Goal: Task Accomplishment & Management: Manage account settings

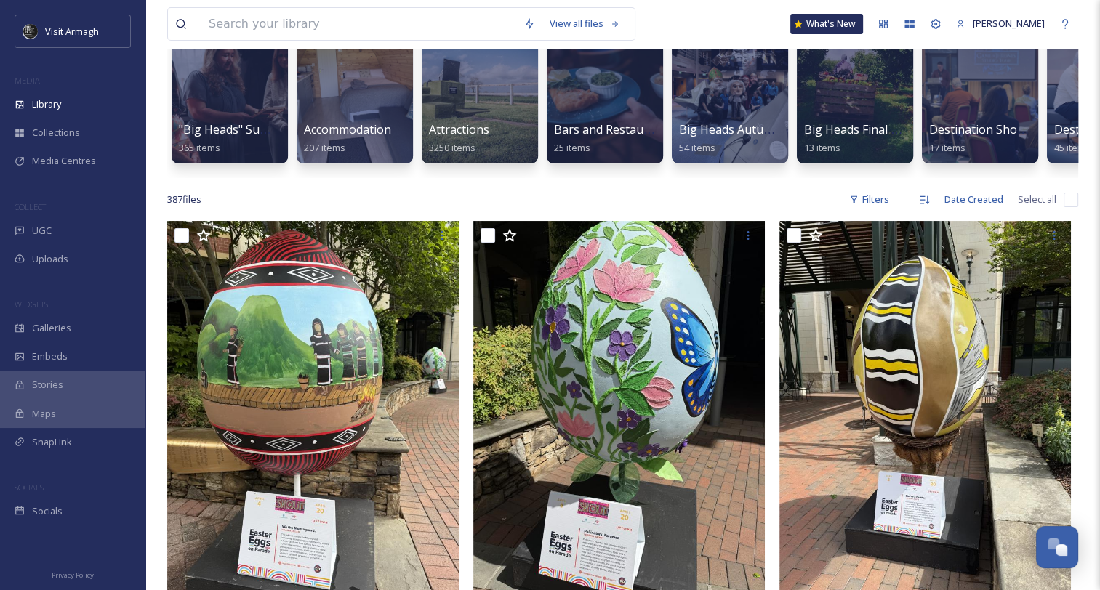
scroll to position [145, 0]
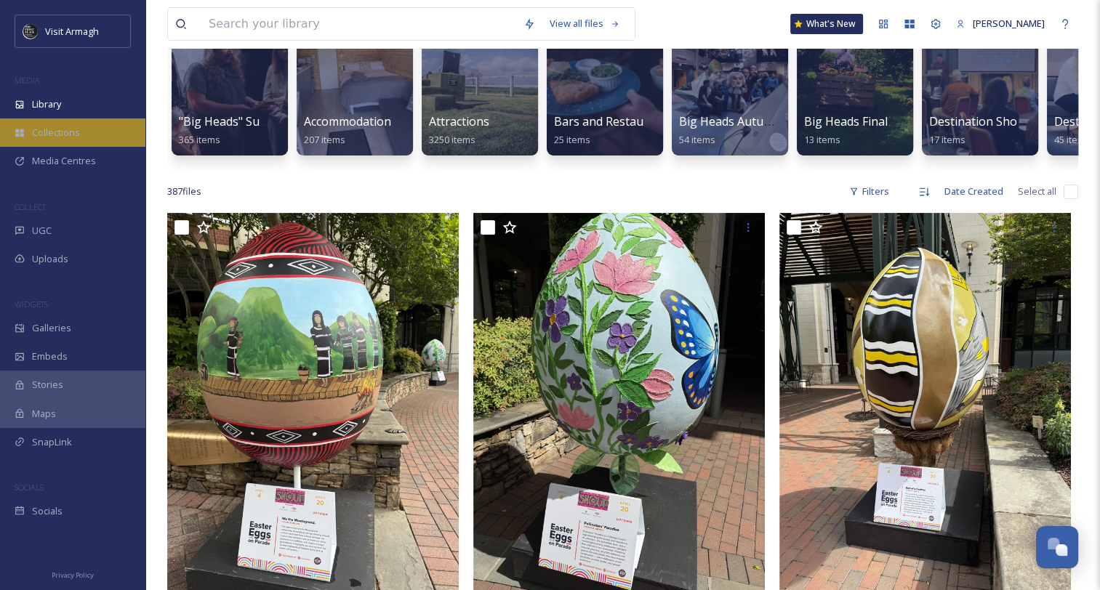
click at [74, 132] on span "Collections" at bounding box center [56, 133] width 48 height 14
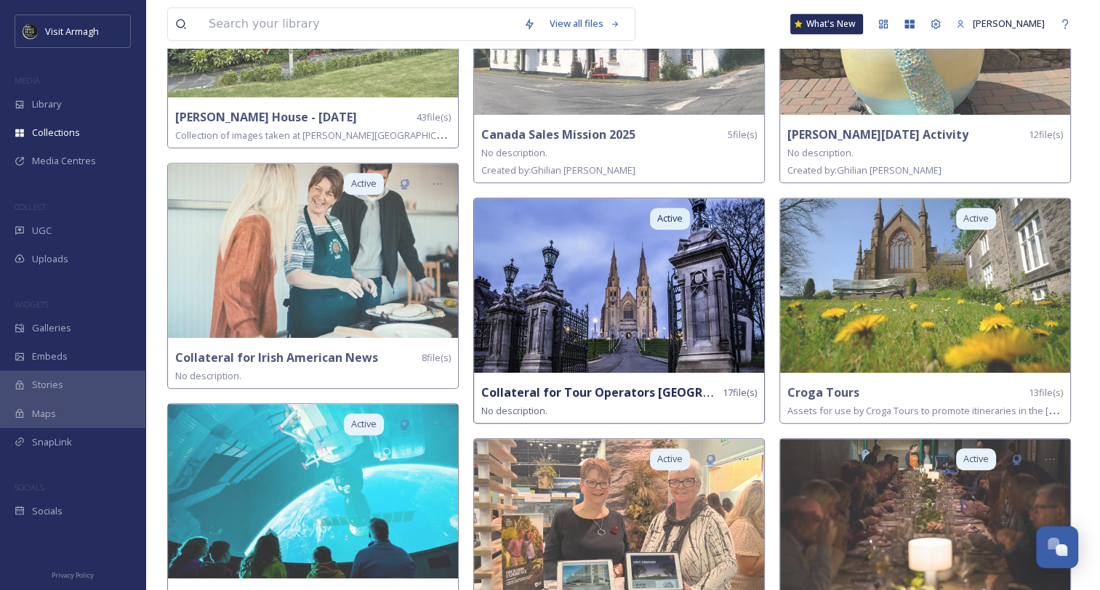
scroll to position [727, 0]
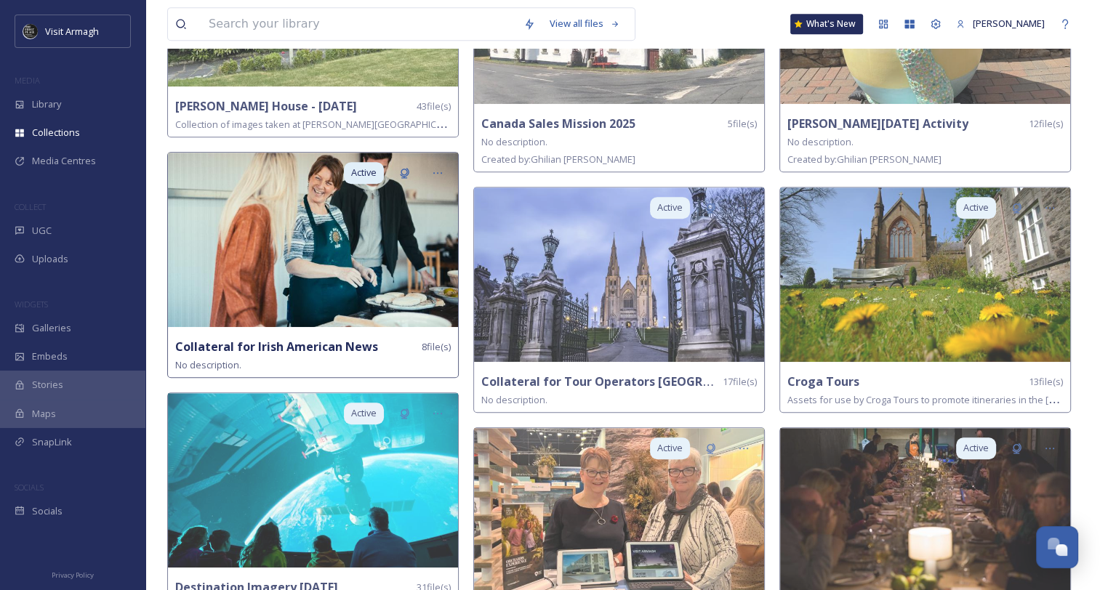
click at [325, 283] on img at bounding box center [313, 240] width 290 height 174
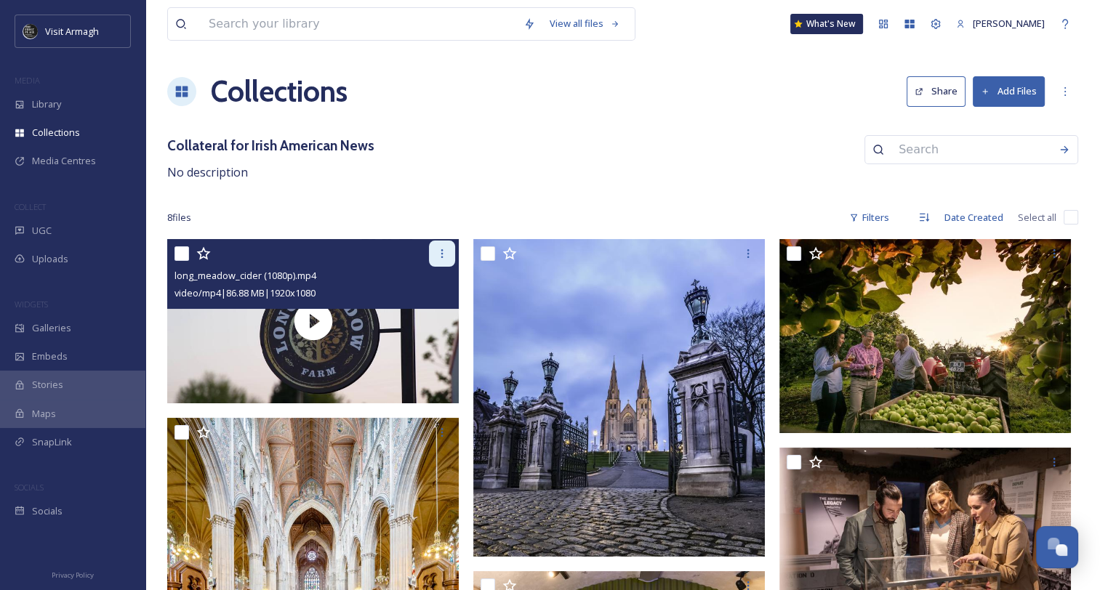
click at [441, 255] on icon at bounding box center [442, 254] width 12 height 12
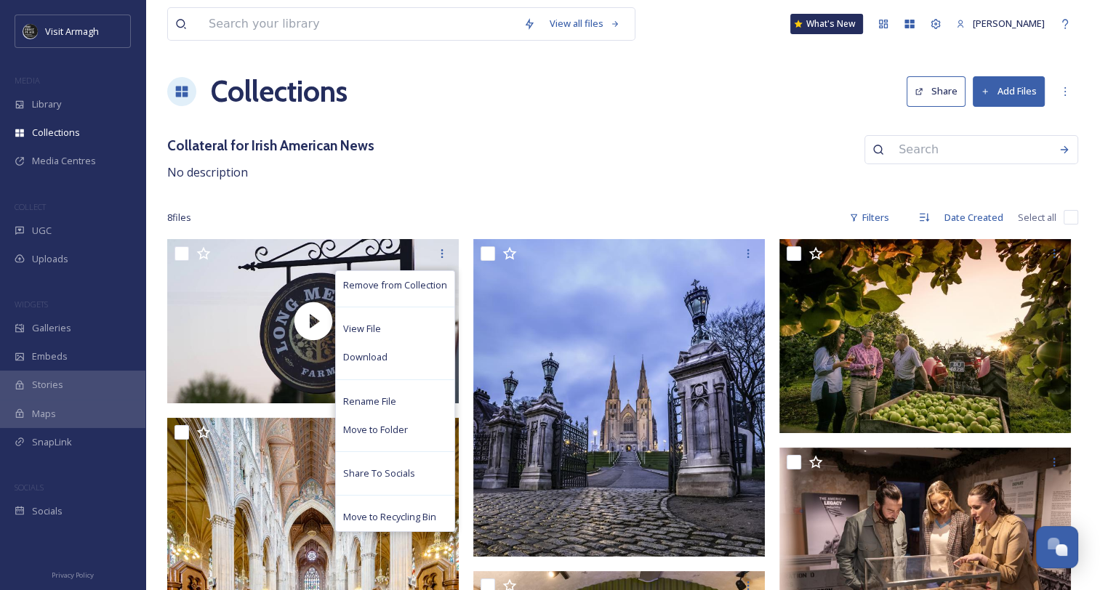
click at [542, 137] on div "Collateral for Irish American News No description" at bounding box center [622, 158] width 911 height 47
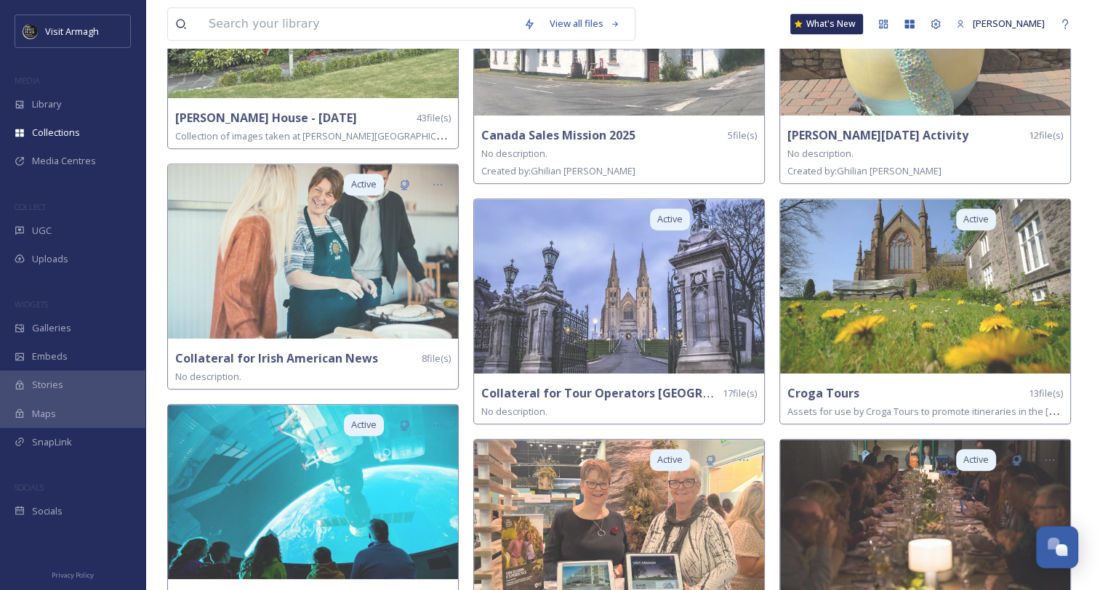
scroll to position [727, 0]
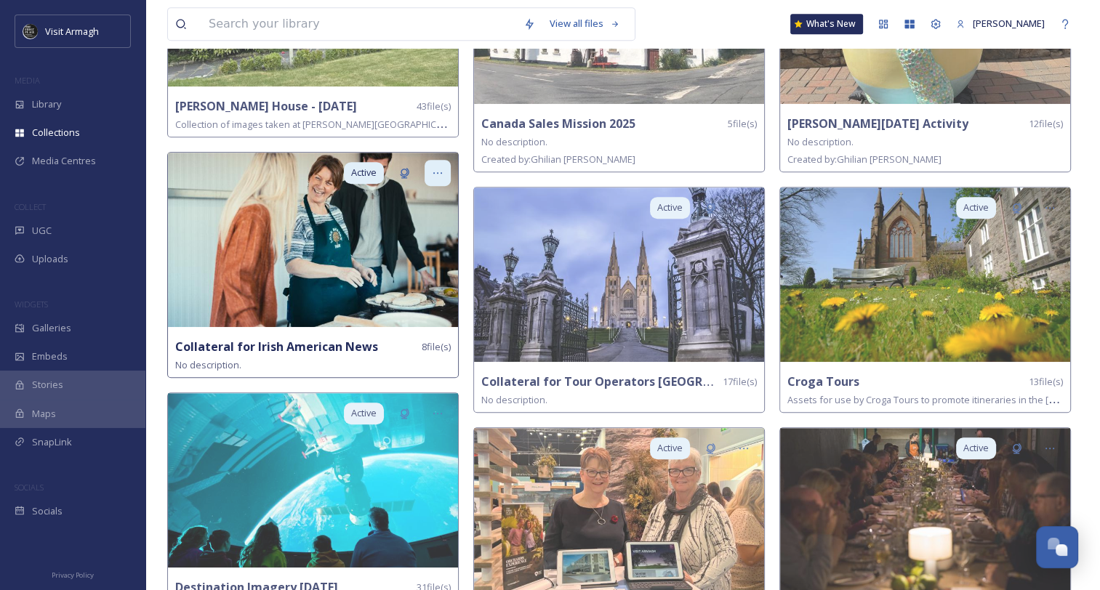
click at [435, 169] on icon at bounding box center [438, 173] width 12 height 12
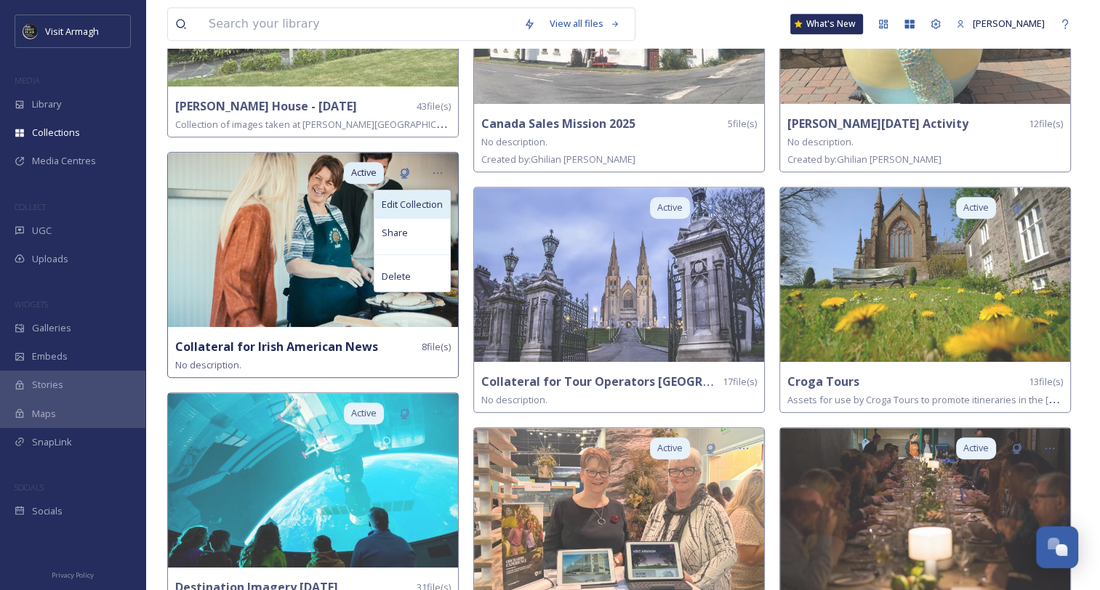
click at [396, 198] on span "Edit Collection" at bounding box center [412, 205] width 61 height 14
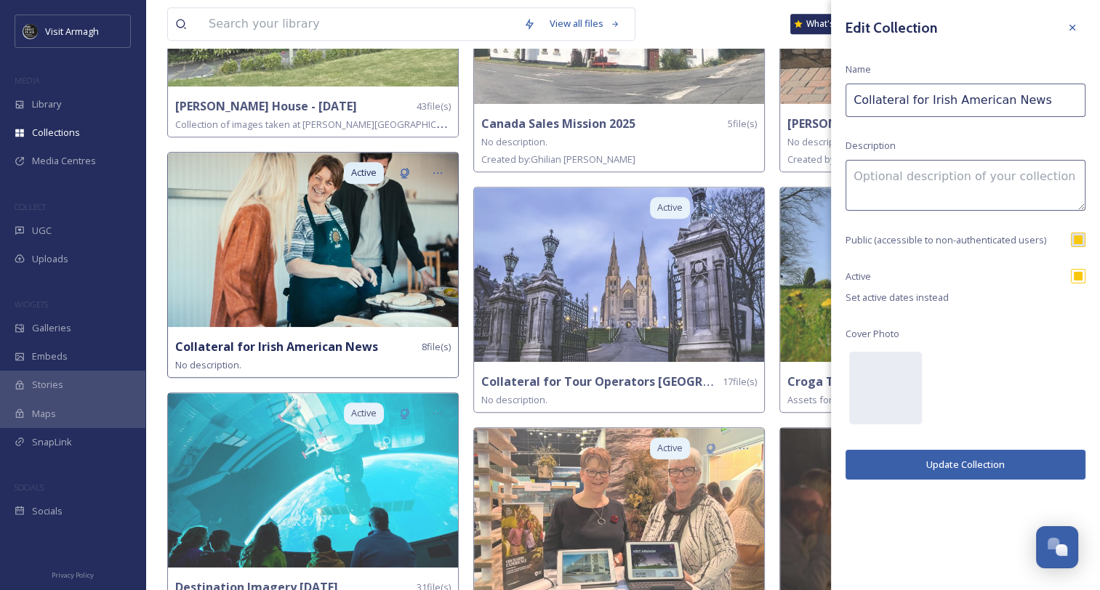
drag, startPoint x: 1036, startPoint y: 102, endPoint x: 923, endPoint y: 100, distance: 113.4
click at [923, 100] on input "Collateral for Irish American News" at bounding box center [966, 100] width 240 height 33
type input "Collateral for Ovation DMC"
click at [973, 462] on button "Update Collection" at bounding box center [966, 465] width 240 height 30
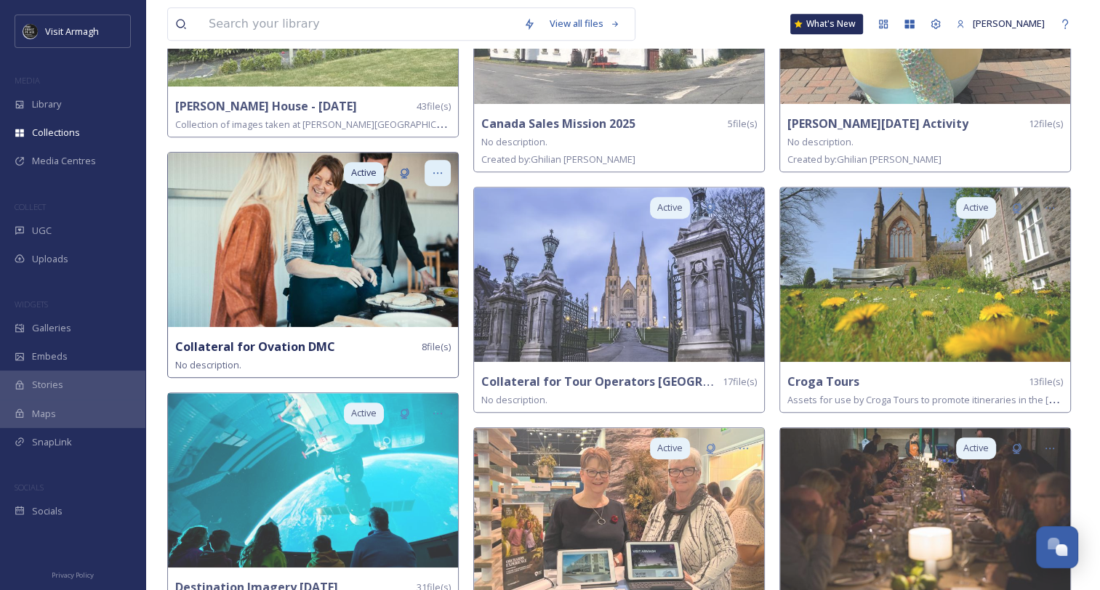
click at [437, 172] on icon at bounding box center [438, 173] width 12 height 12
click at [262, 241] on img at bounding box center [313, 240] width 290 height 174
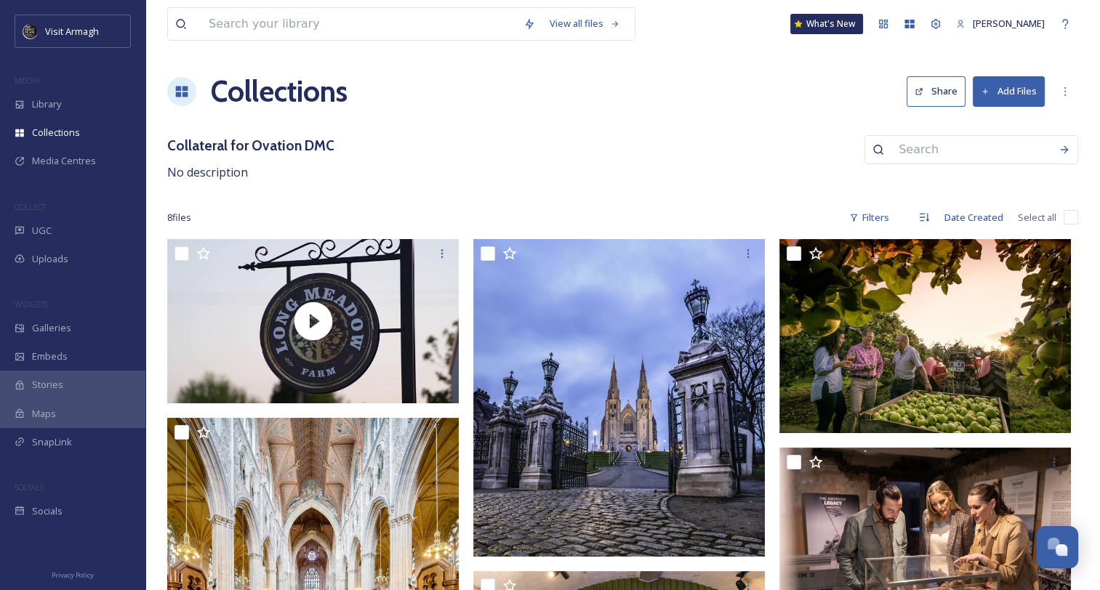
click at [1013, 90] on button "Add Files" at bounding box center [1009, 91] width 72 height 30
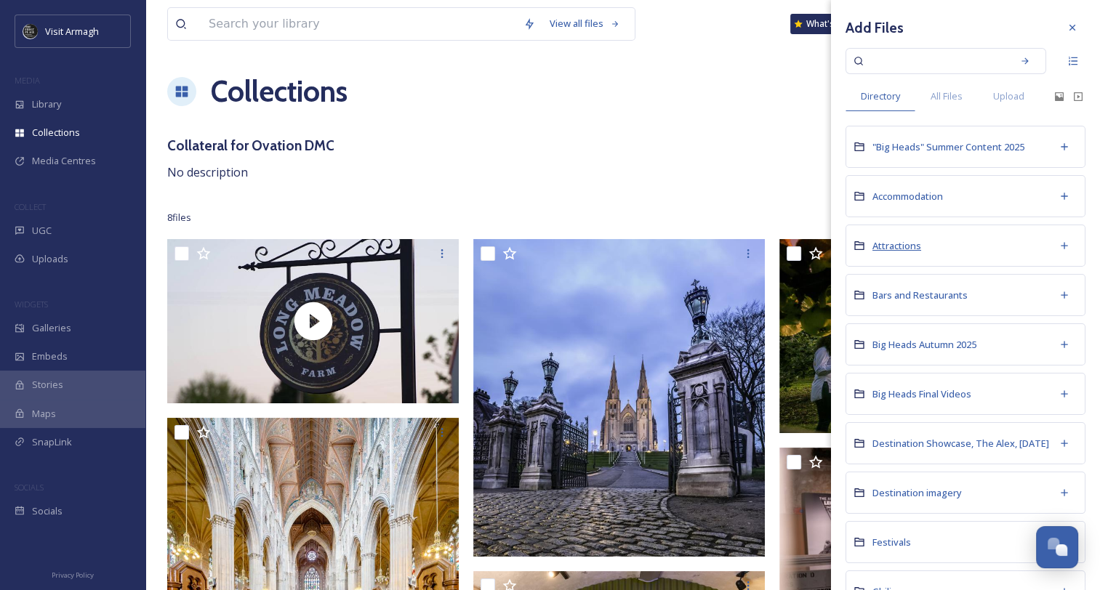
click at [900, 244] on span "Attractions" at bounding box center [896, 245] width 49 height 13
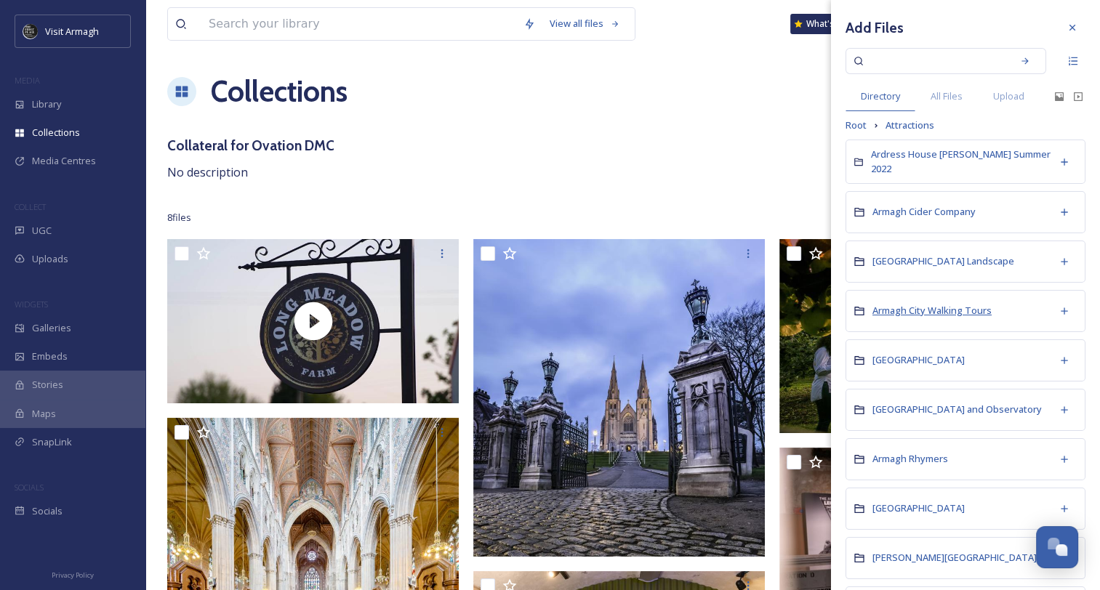
click at [896, 308] on span "Armagh City Walking Tours" at bounding box center [931, 310] width 119 height 13
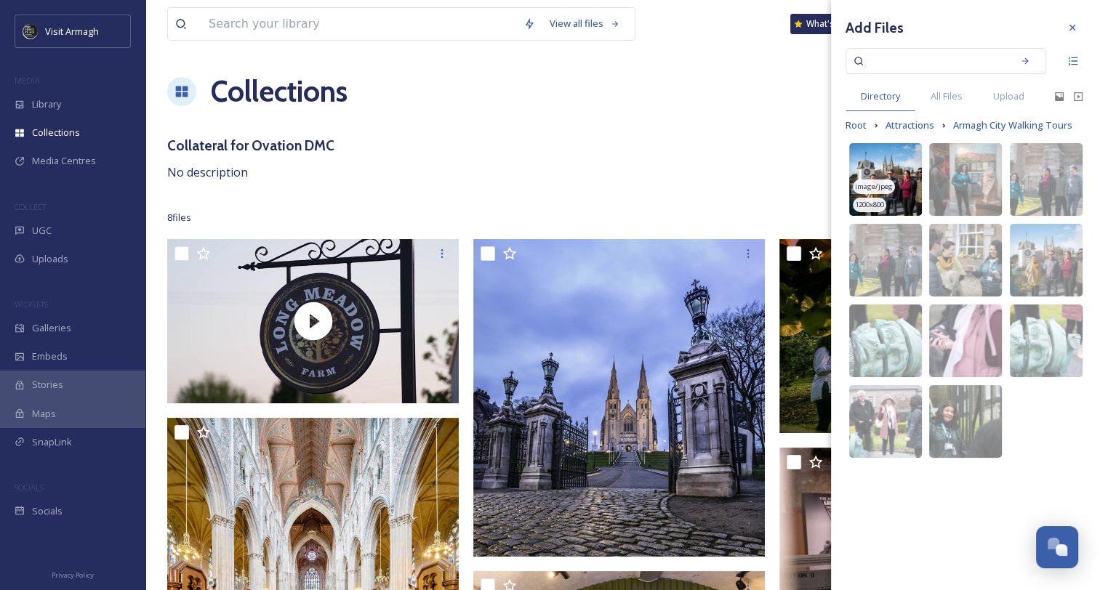
click at [902, 190] on img at bounding box center [885, 179] width 73 height 73
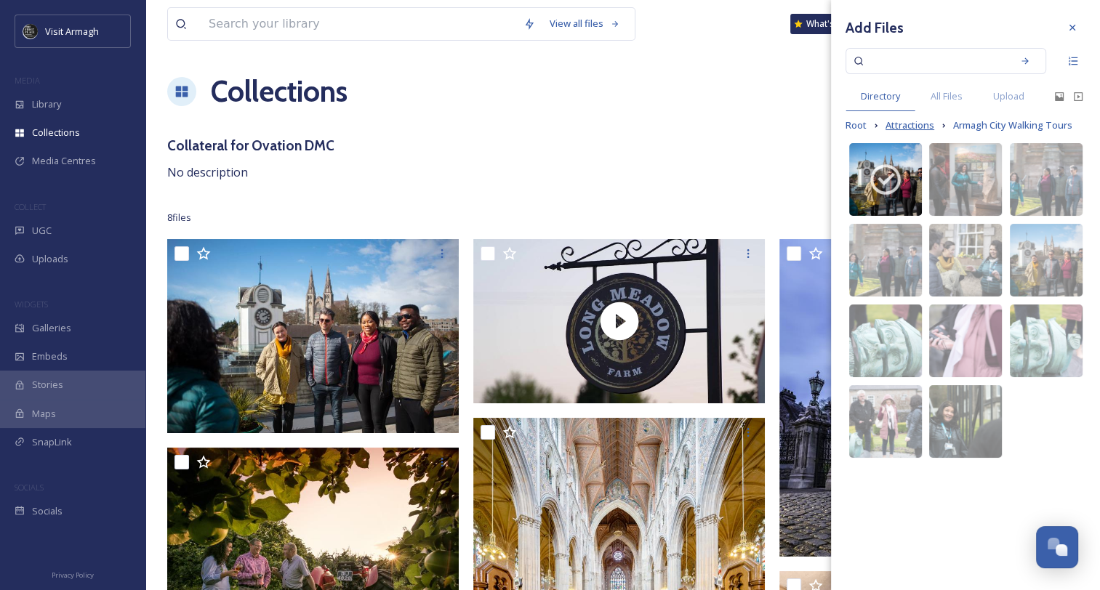
click at [912, 122] on span "Attractions" at bounding box center [910, 126] width 49 height 14
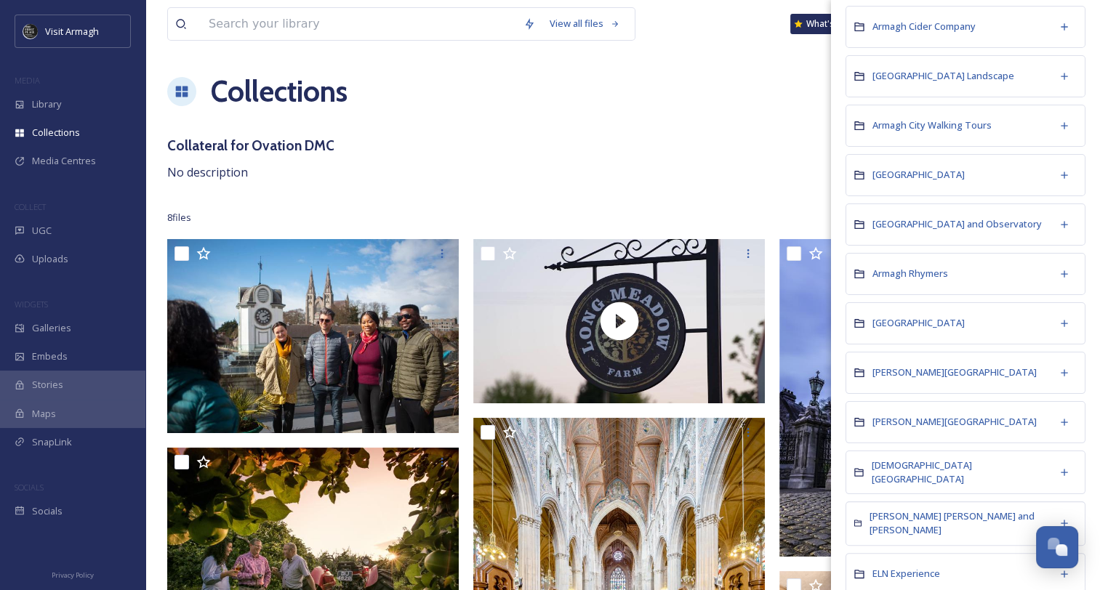
scroll to position [218, 0]
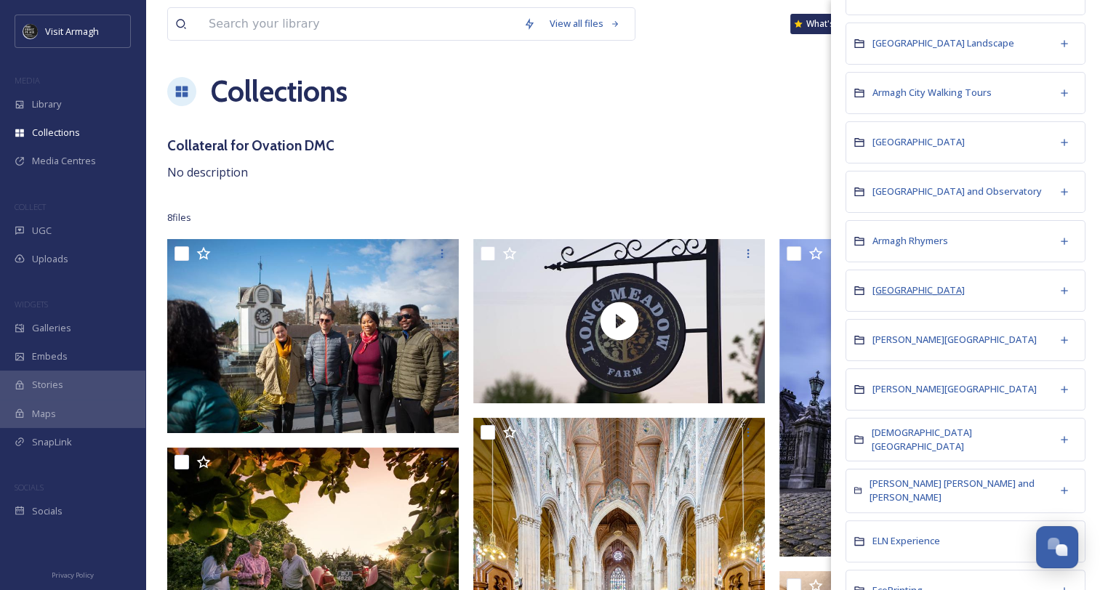
click at [909, 285] on span "Armagh Road Bowling" at bounding box center [918, 290] width 92 height 13
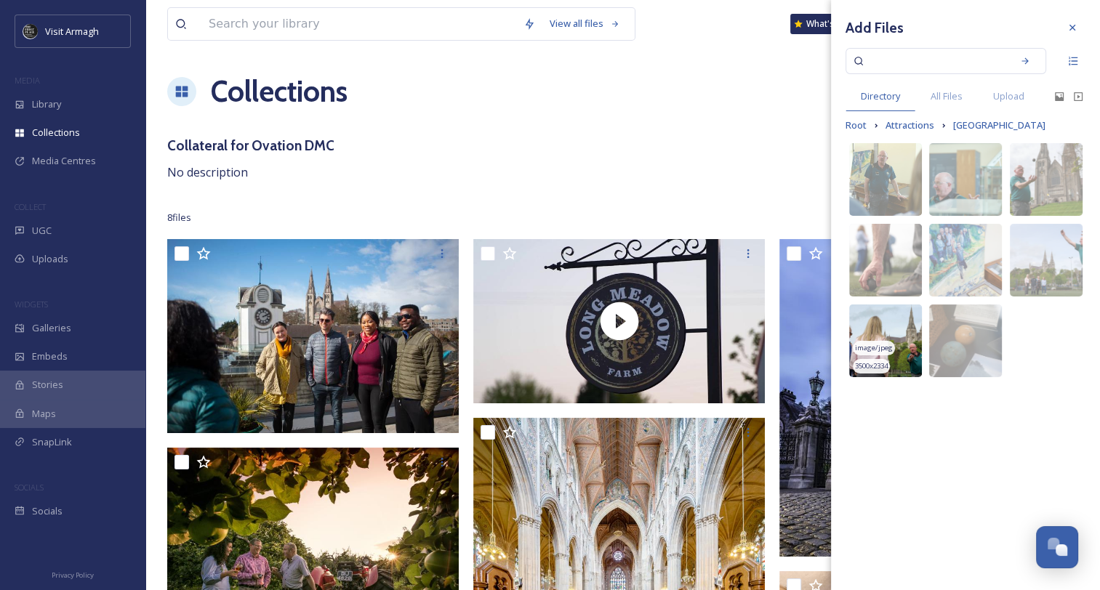
click at [904, 331] on img at bounding box center [885, 341] width 73 height 73
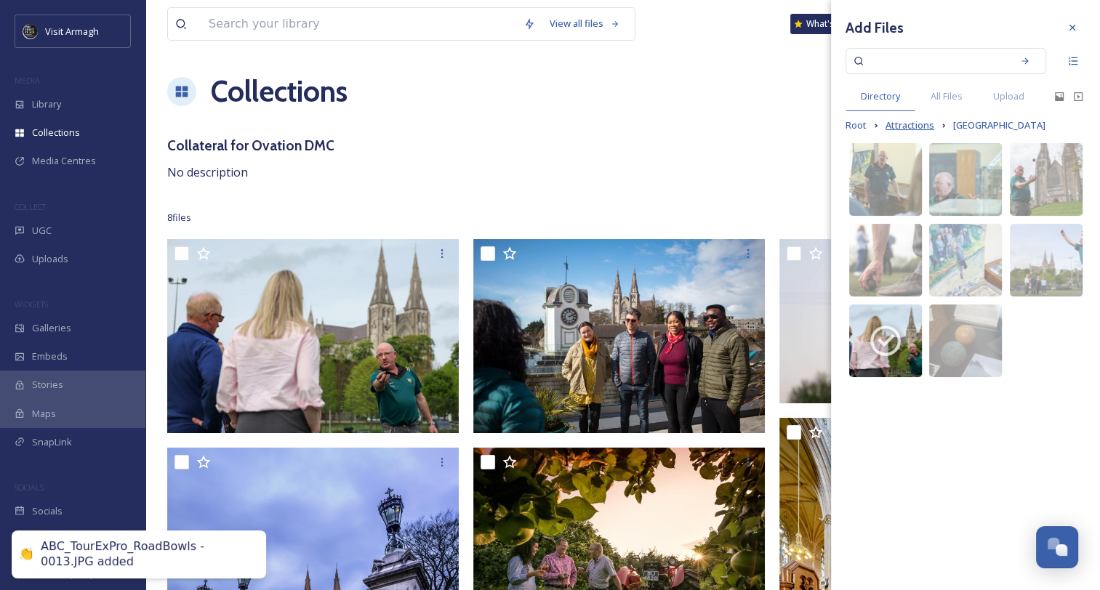
click at [918, 122] on span "Attractions" at bounding box center [910, 126] width 49 height 14
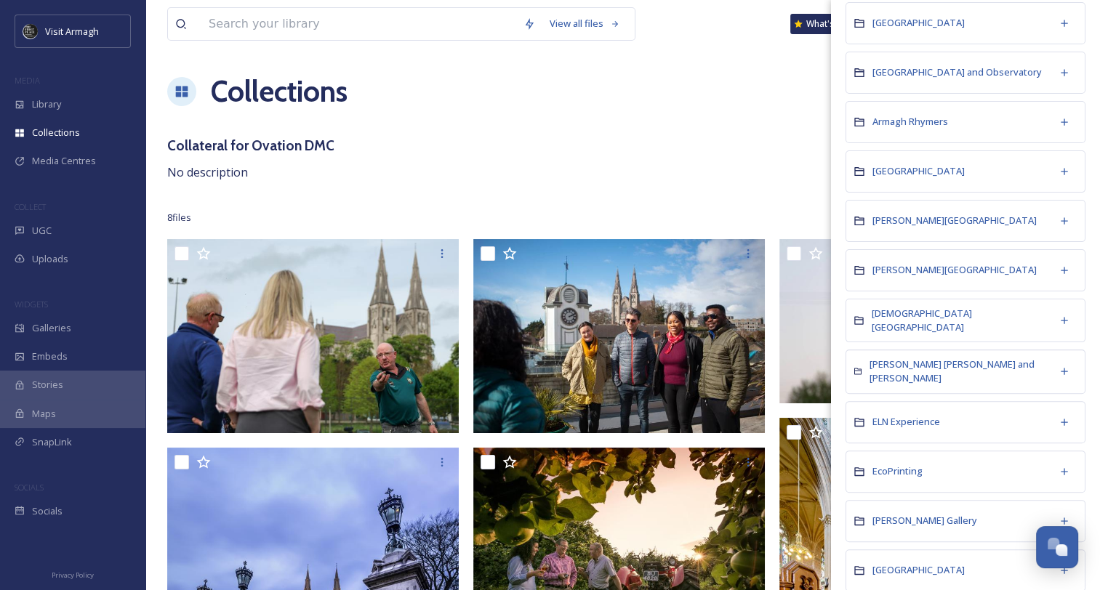
scroll to position [364, 0]
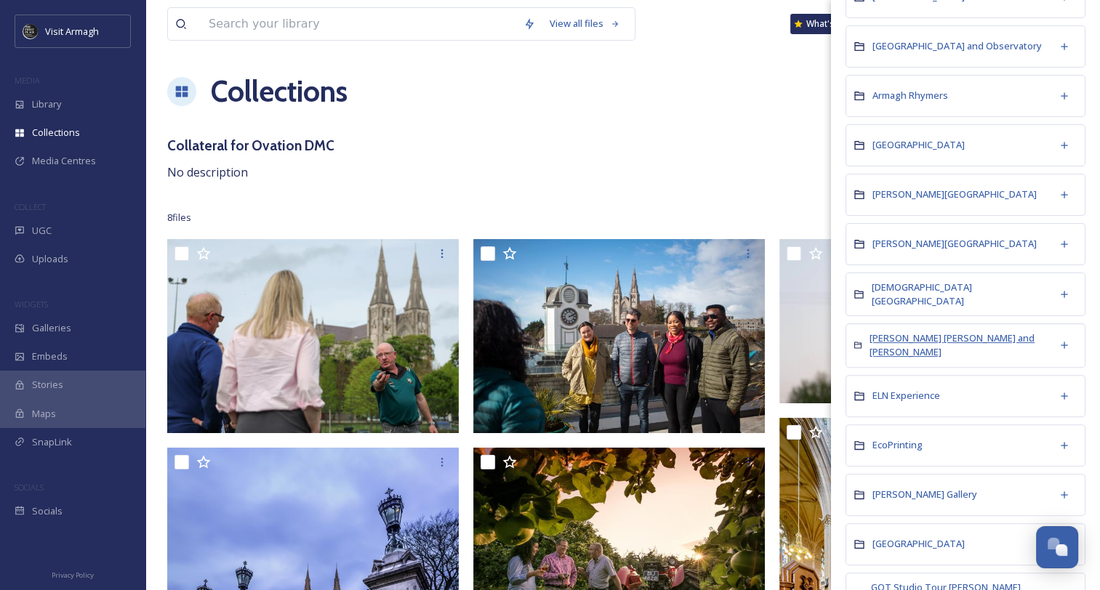
click at [933, 340] on span "Dan Winter's Colin and Christine" at bounding box center [952, 345] width 165 height 27
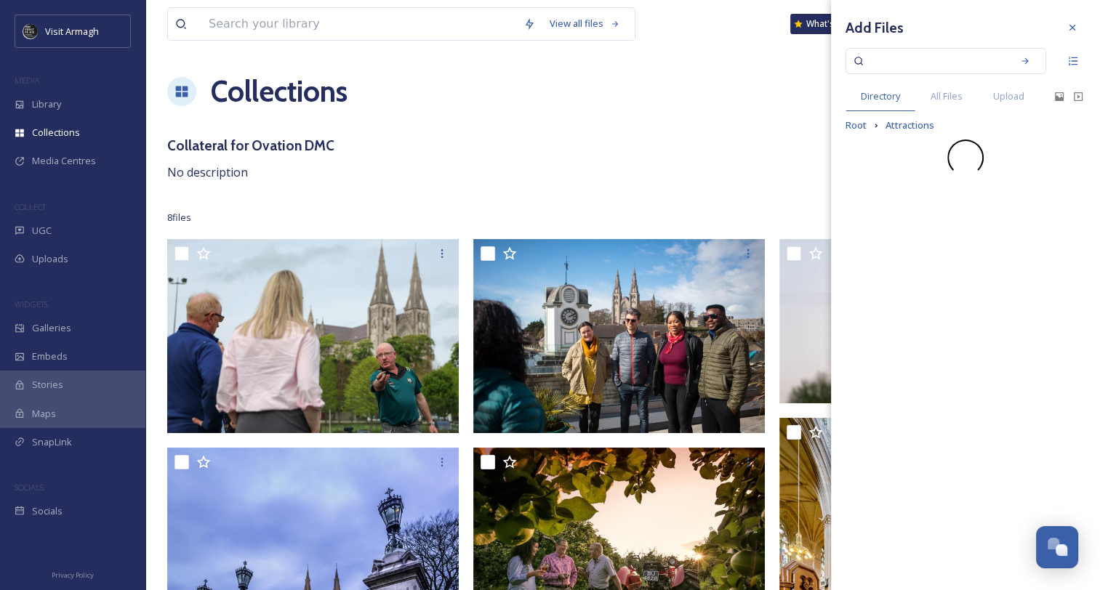
scroll to position [0, 0]
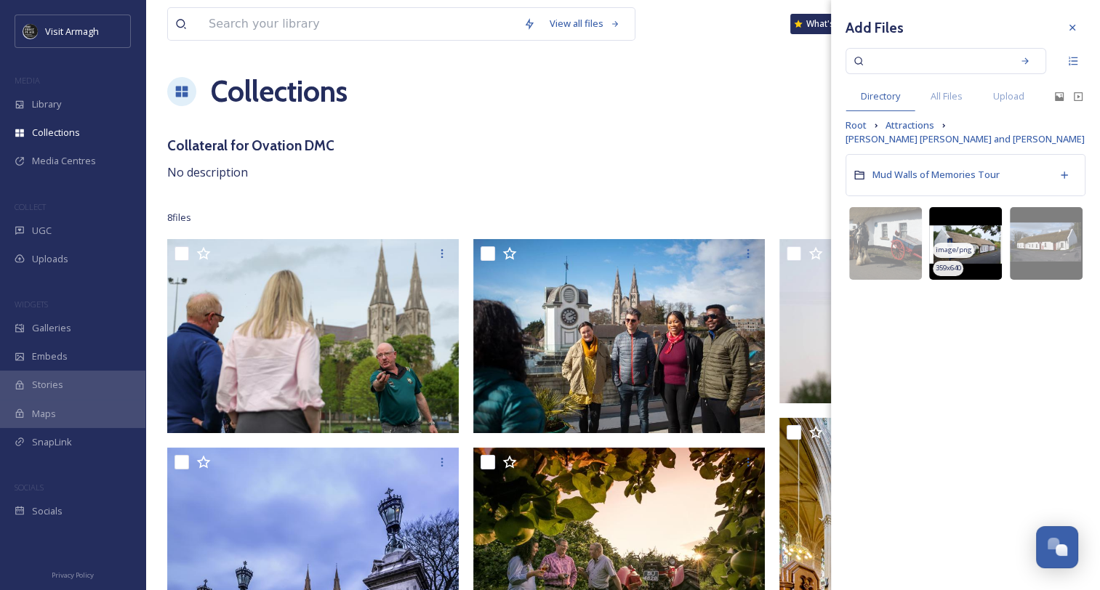
click at [979, 236] on img at bounding box center [965, 243] width 73 height 73
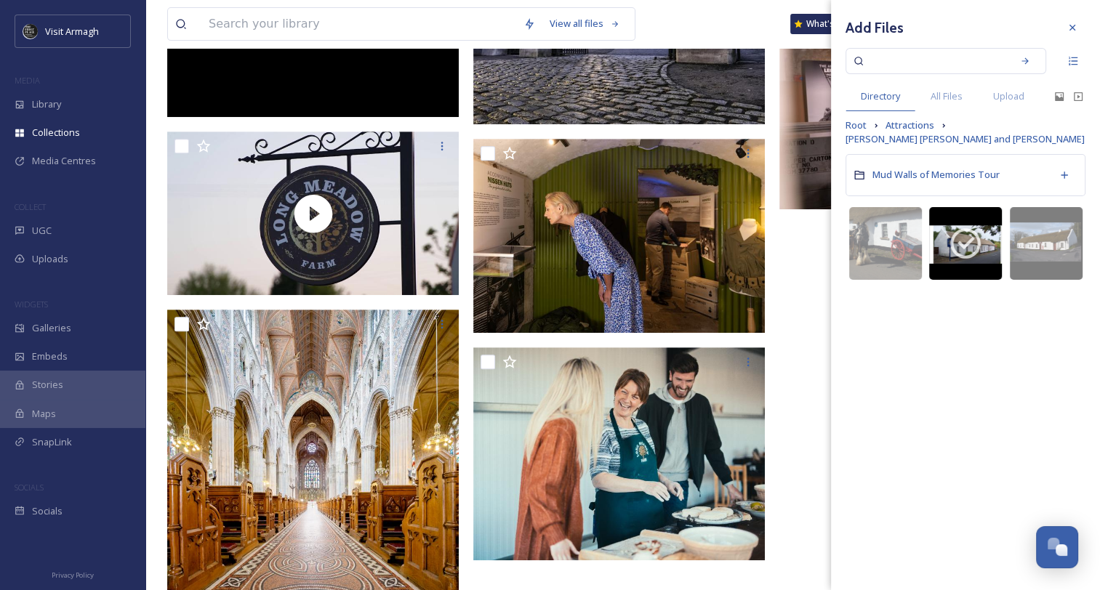
scroll to position [654, 0]
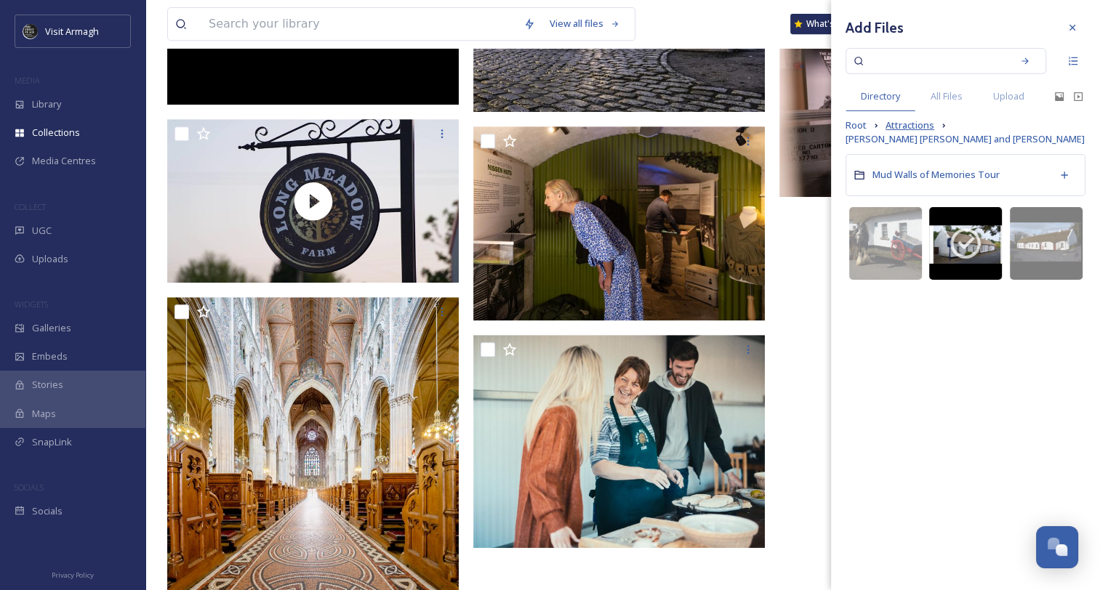
click at [895, 125] on span "Attractions" at bounding box center [910, 126] width 49 height 14
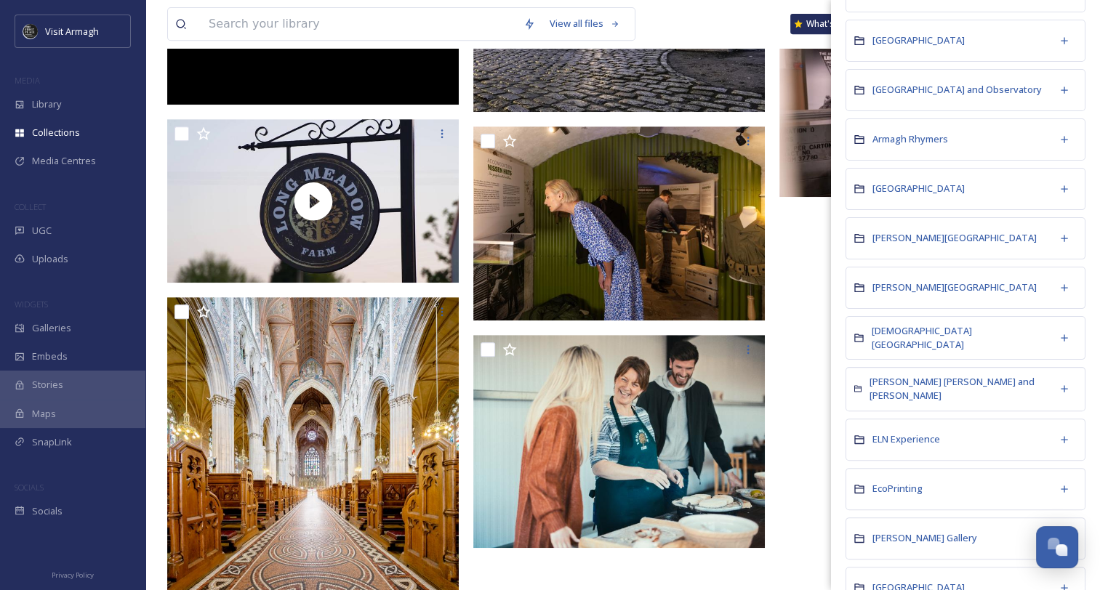
scroll to position [364, 0]
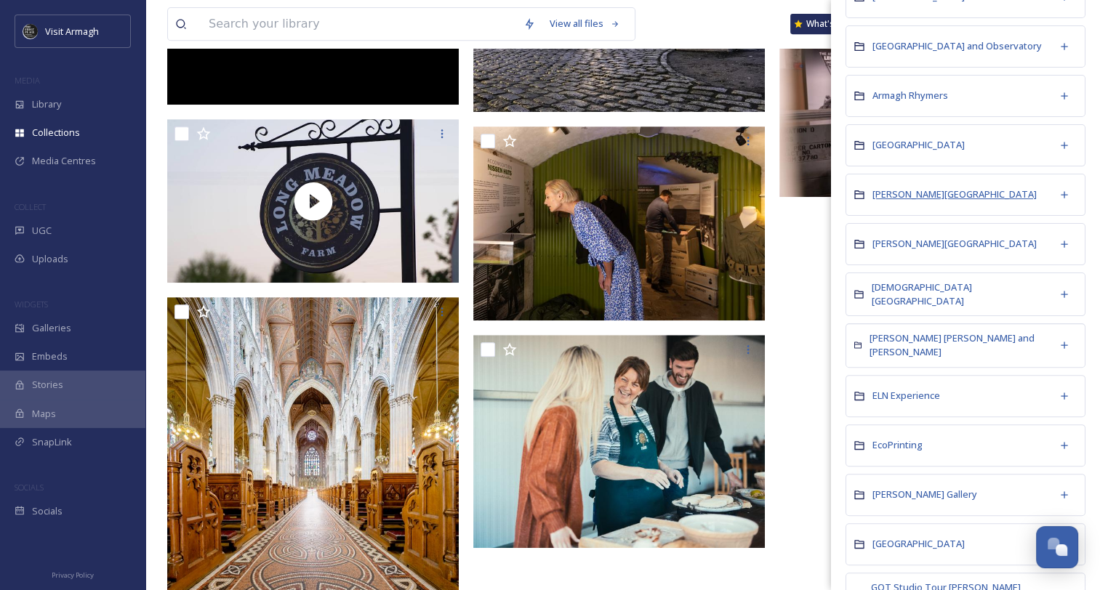
click at [898, 190] on span "Armagh Robinson Library" at bounding box center [954, 194] width 164 height 13
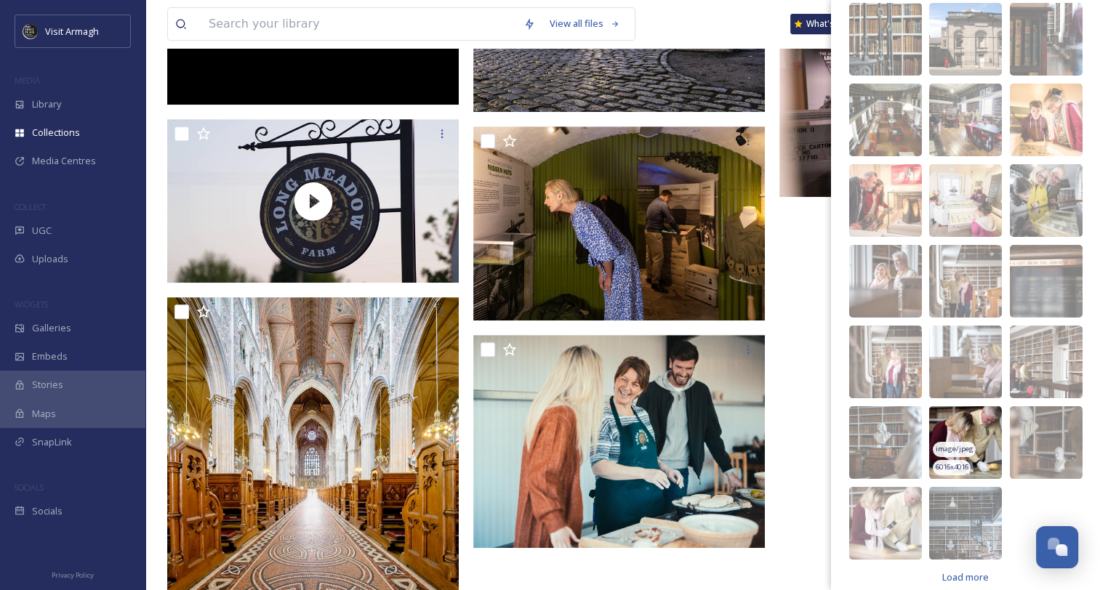
scroll to position [156, 0]
click at [967, 405] on img at bounding box center [965, 441] width 73 height 73
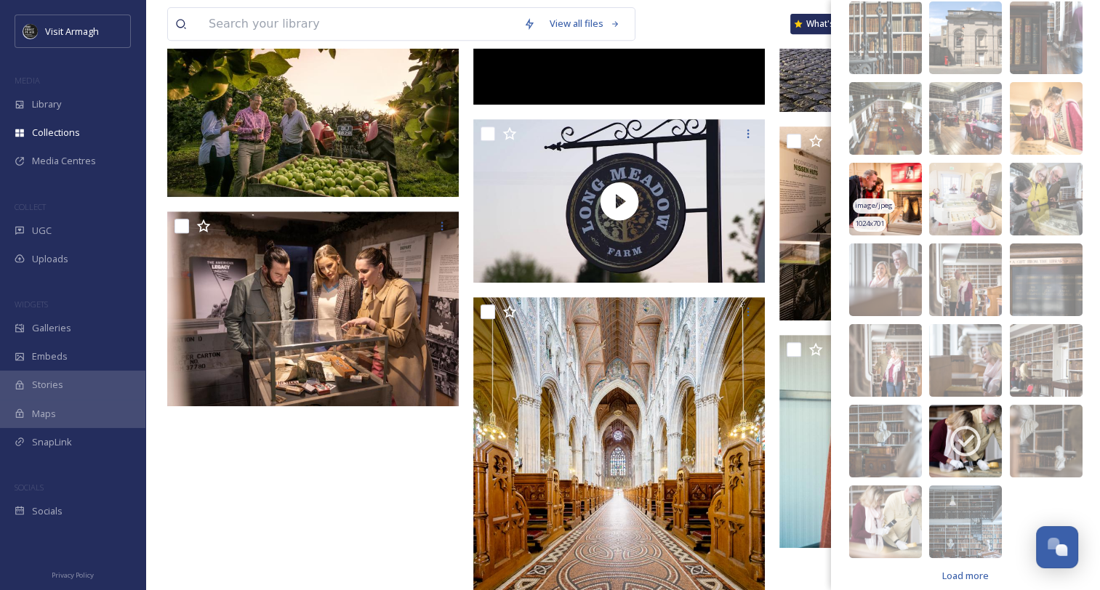
scroll to position [0, 0]
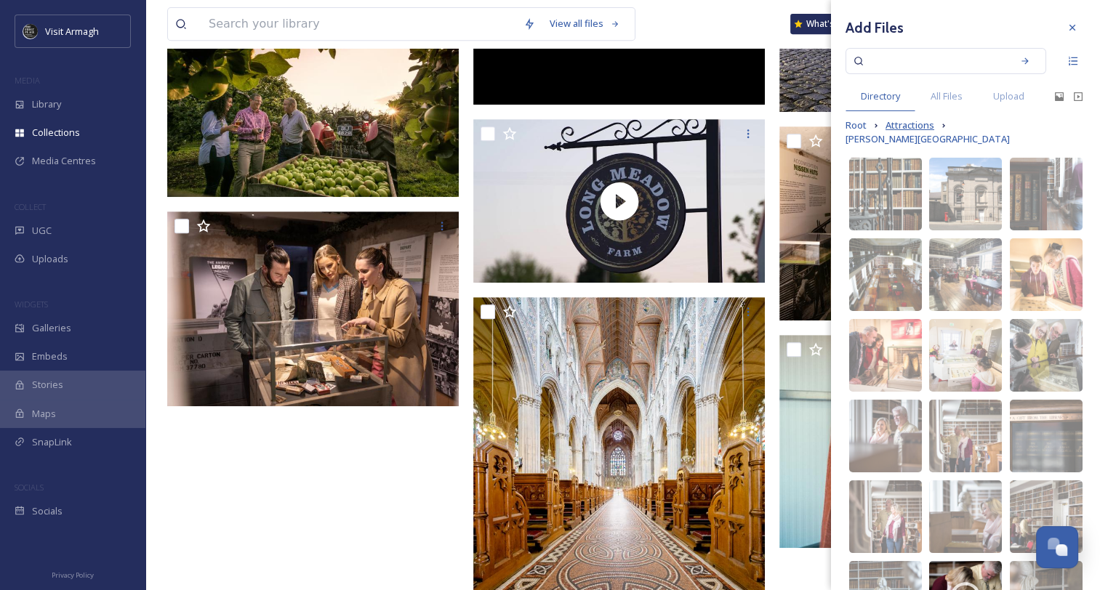
click at [904, 124] on span "Attractions" at bounding box center [910, 126] width 49 height 14
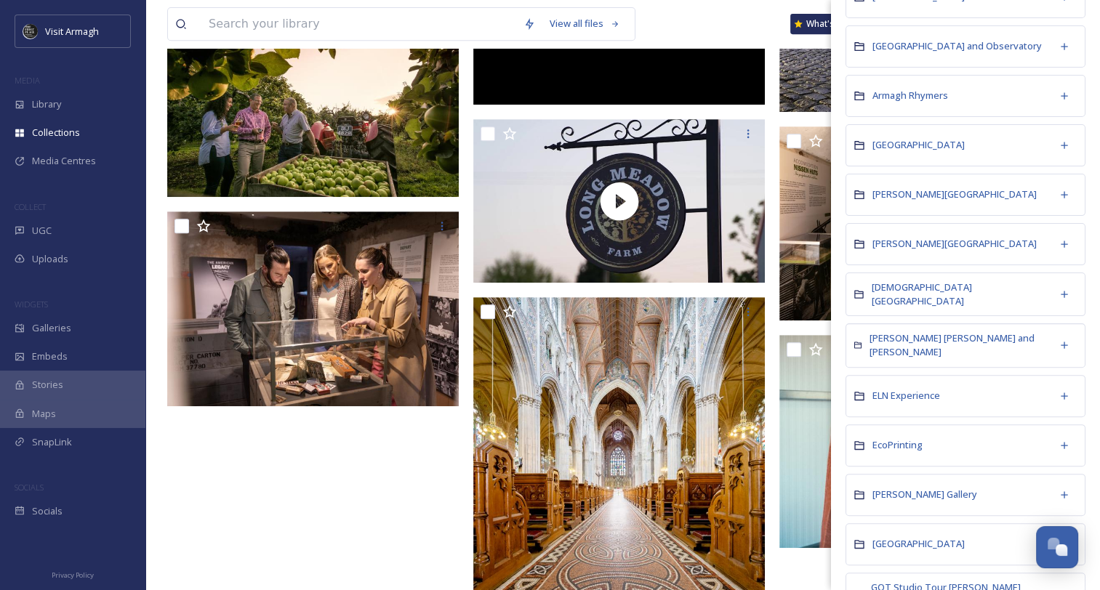
scroll to position [436, 0]
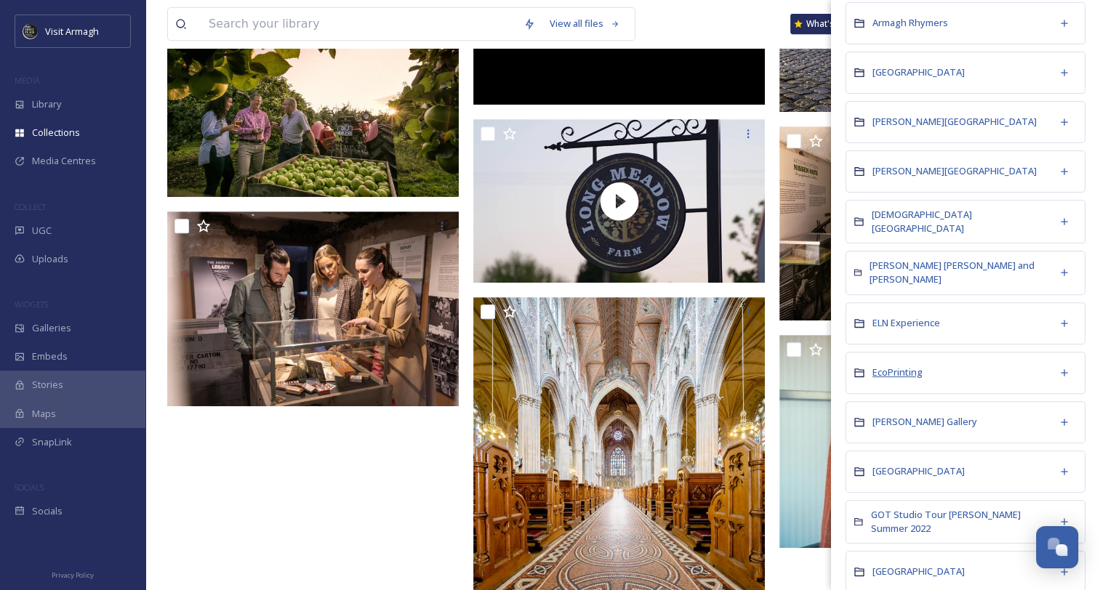
click at [887, 366] on span "EcoPrinting" at bounding box center [897, 372] width 50 height 13
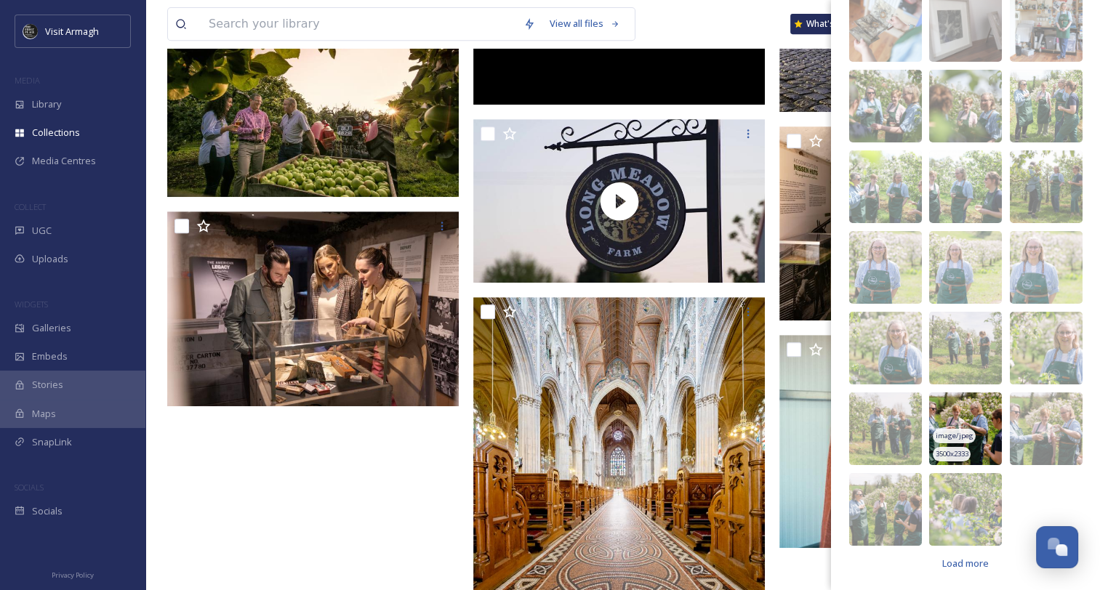
scroll to position [156, 0]
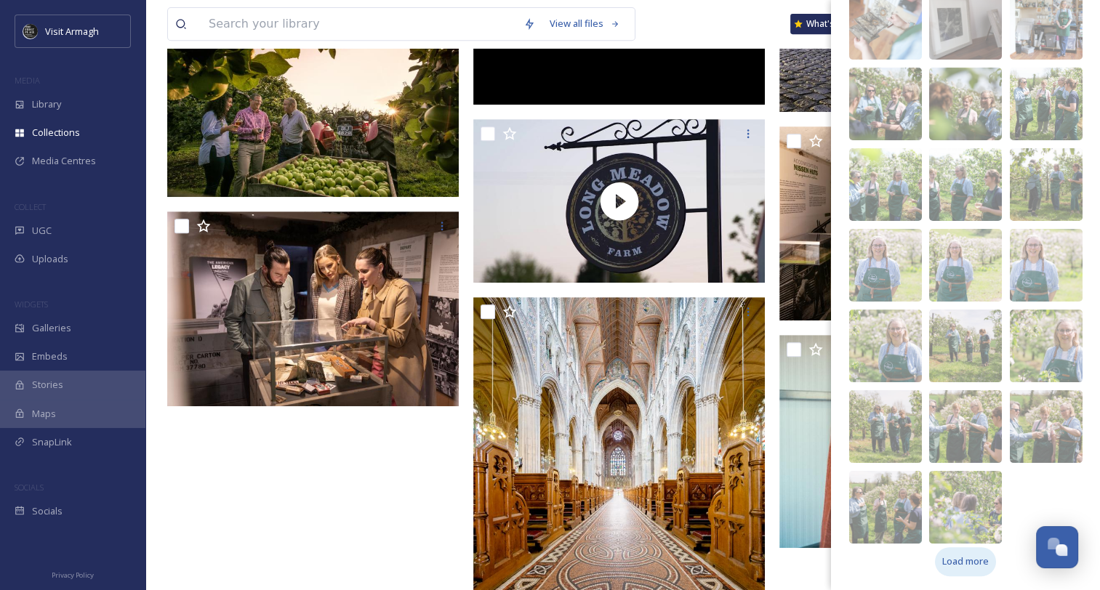
click at [951, 562] on span "Load more" at bounding box center [965, 562] width 47 height 14
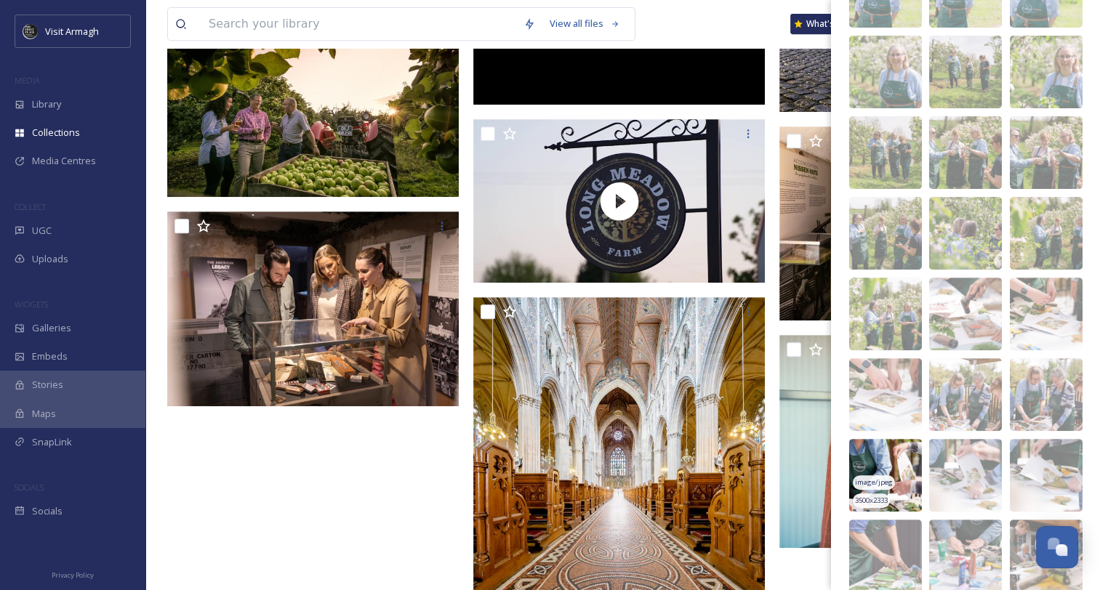
scroll to position [520, 0]
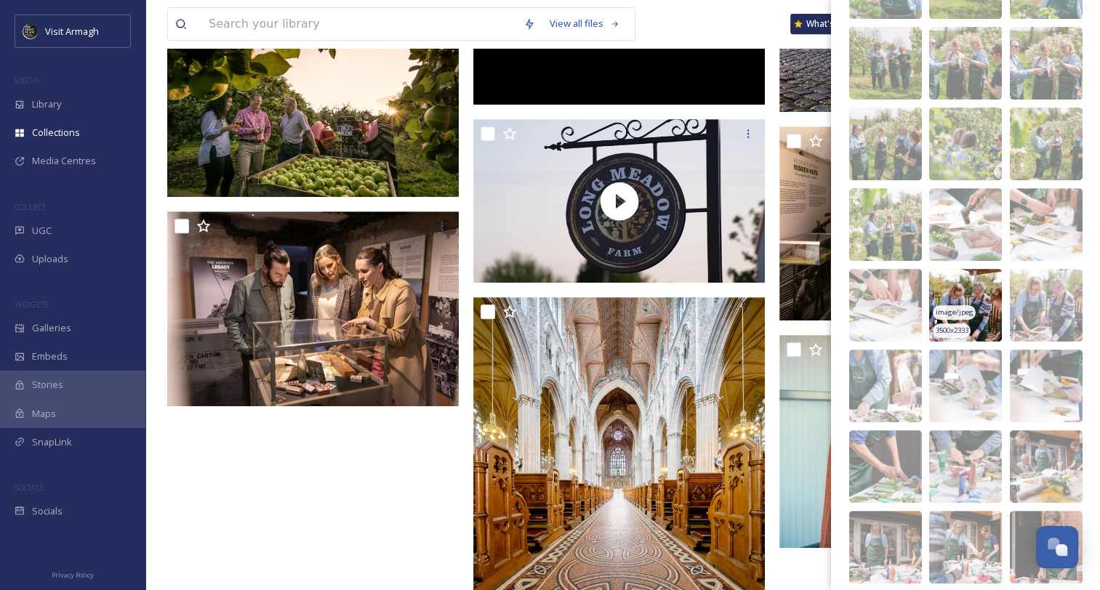
click at [954, 296] on img at bounding box center [965, 305] width 73 height 73
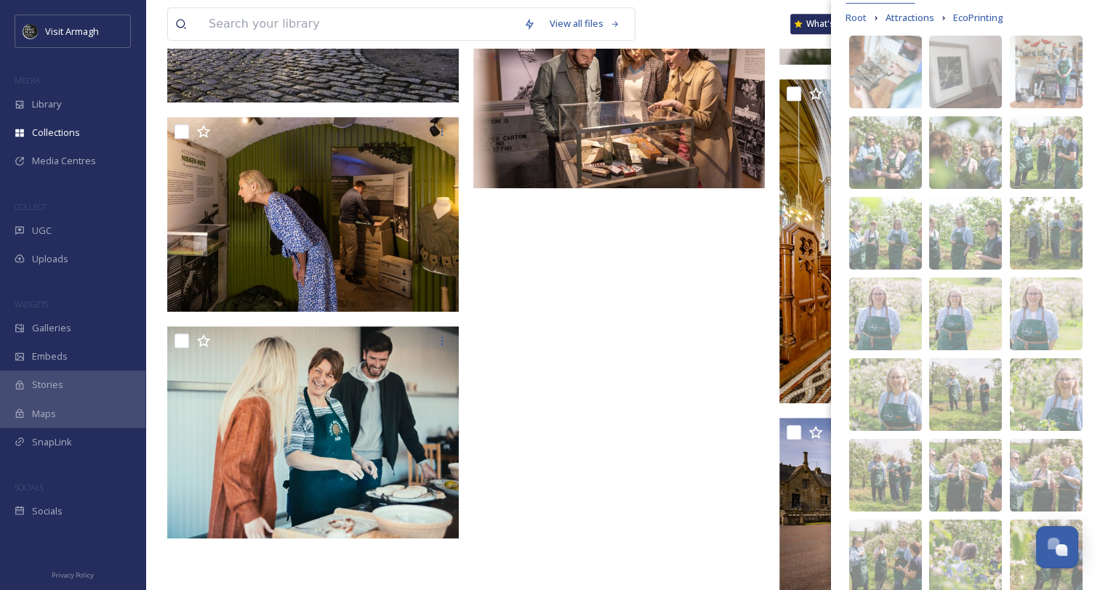
scroll to position [0, 0]
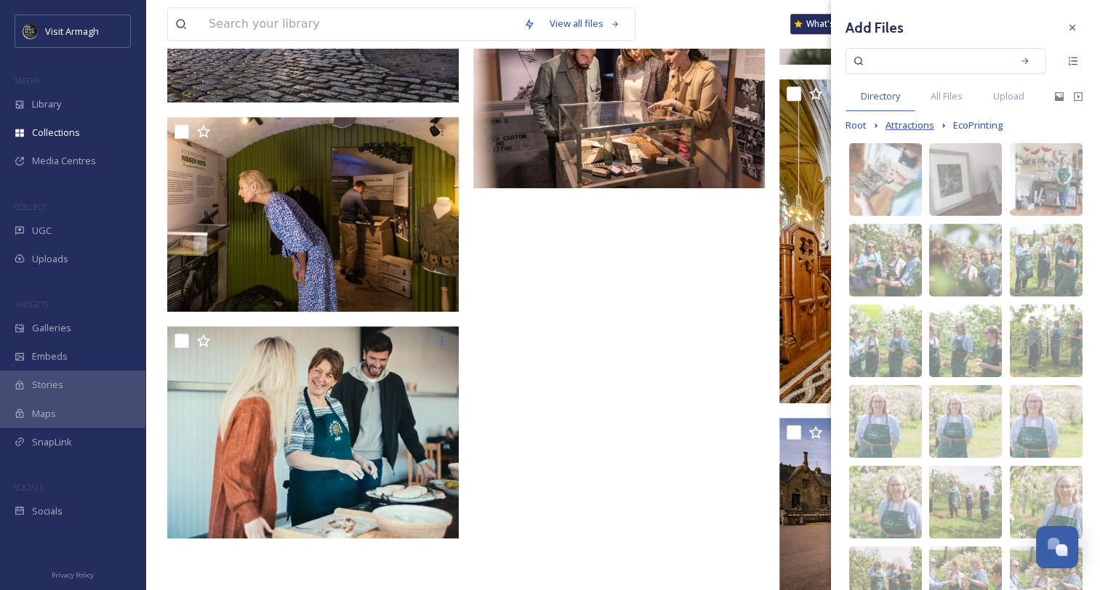
click at [904, 121] on span "Attractions" at bounding box center [910, 126] width 49 height 14
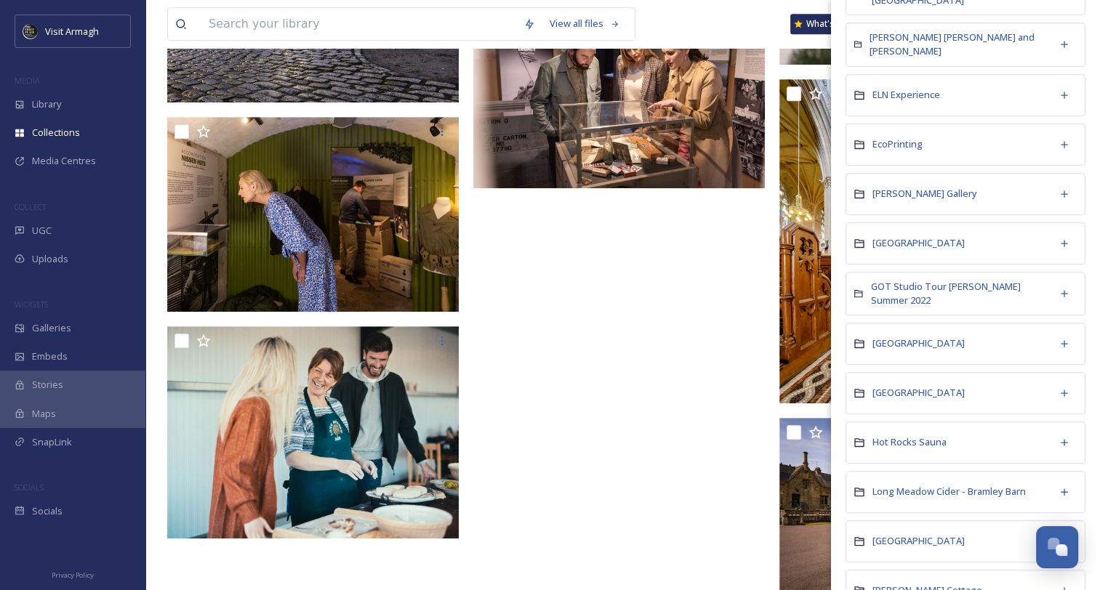
scroll to position [727, 0]
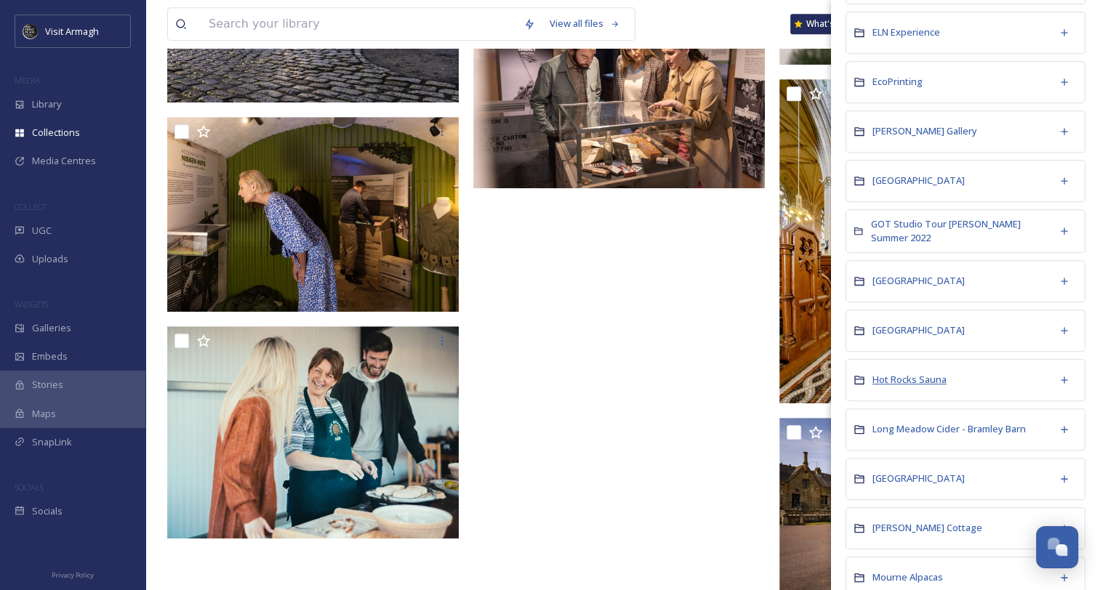
click at [919, 373] on span "Hot Rocks Sauna" at bounding box center [909, 379] width 74 height 13
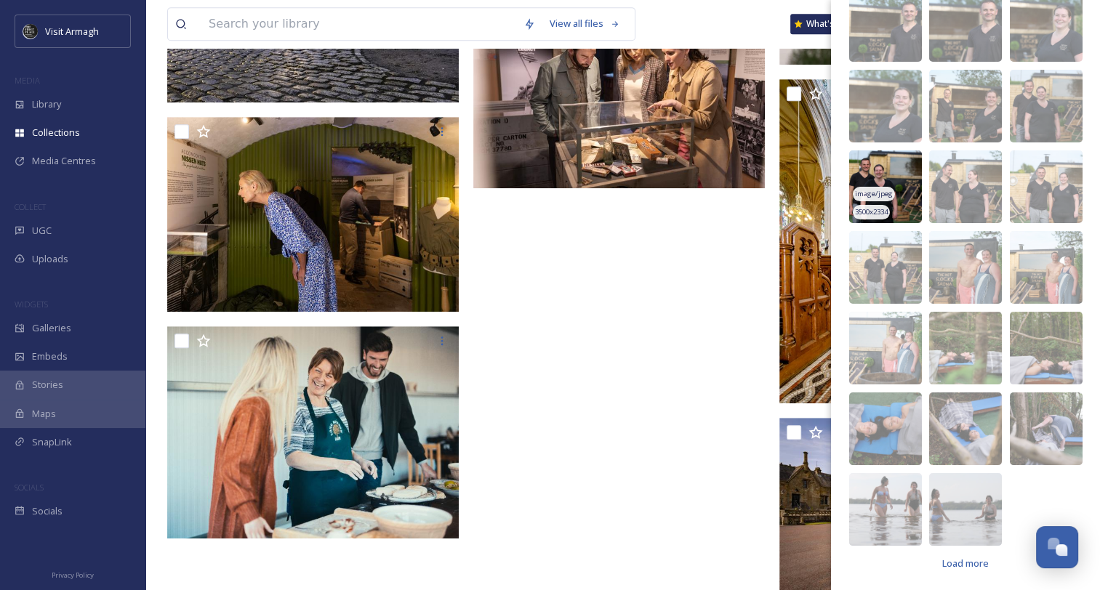
scroll to position [156, 0]
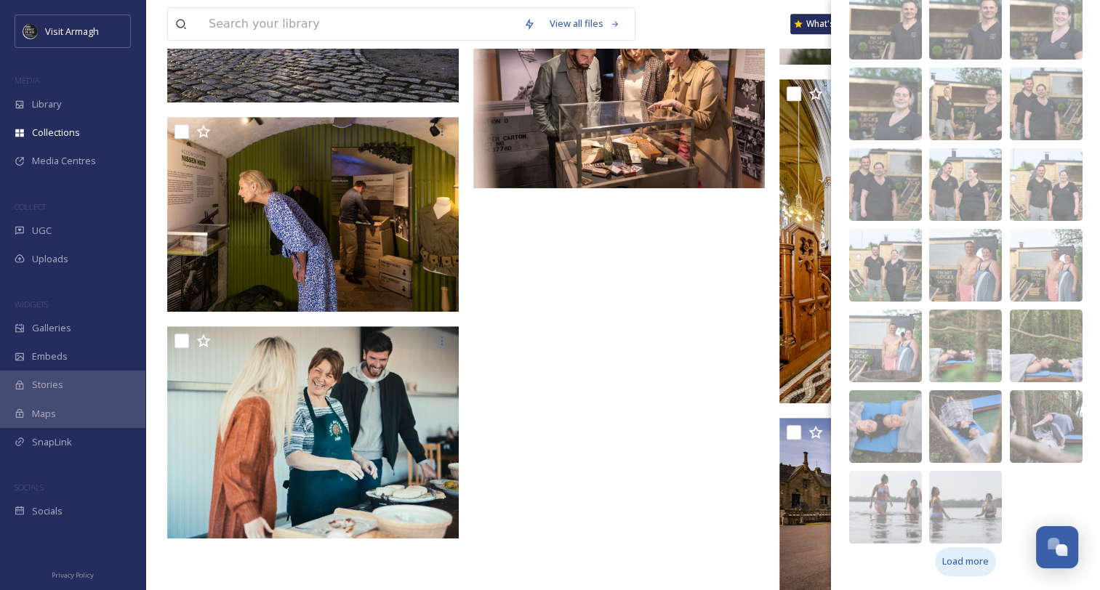
click at [950, 560] on span "Load more" at bounding box center [965, 562] width 47 height 14
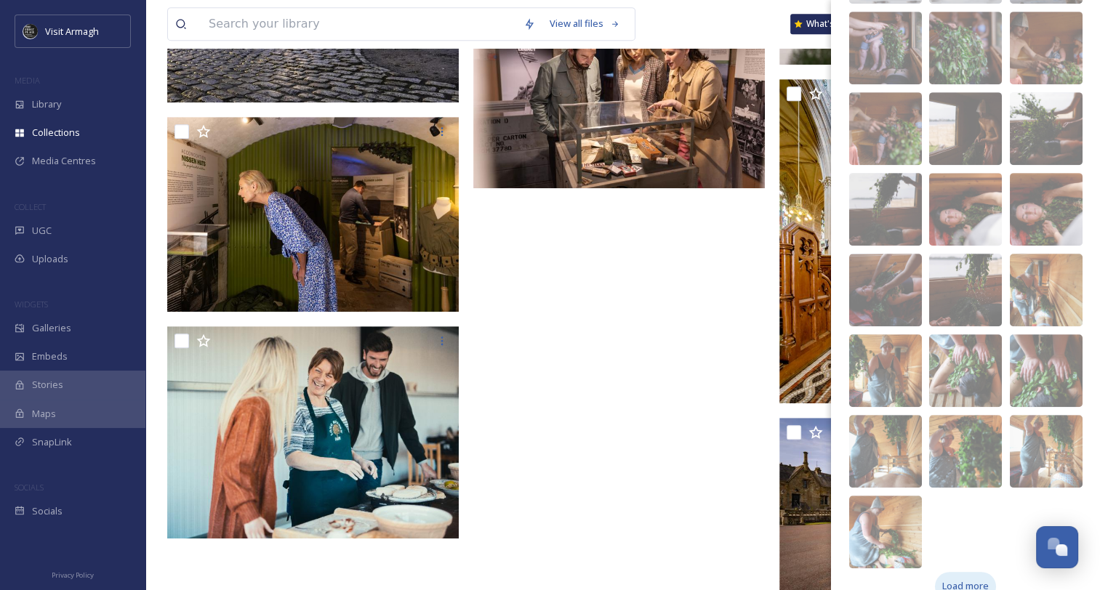
scroll to position [721, 0]
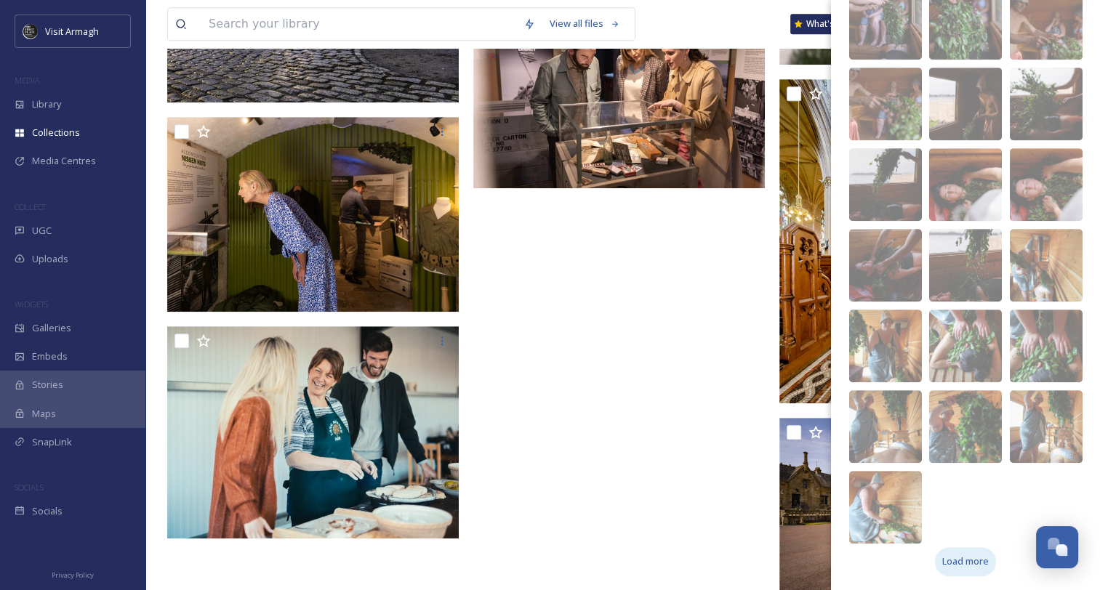
click at [950, 560] on span "Load more" at bounding box center [965, 562] width 47 height 14
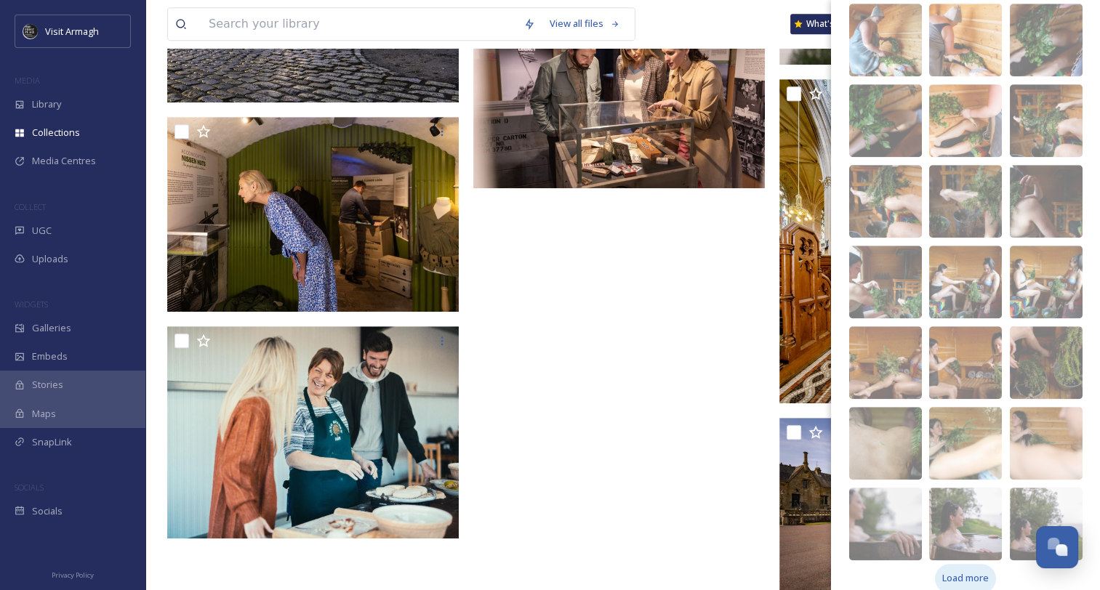
scroll to position [1205, 0]
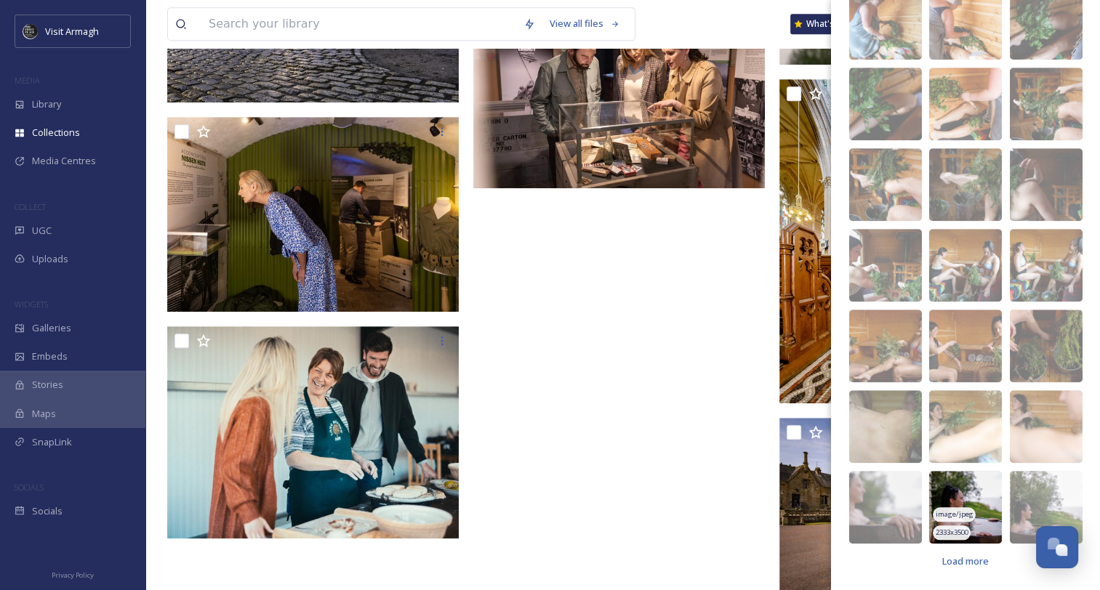
click at [951, 489] on img at bounding box center [965, 507] width 73 height 73
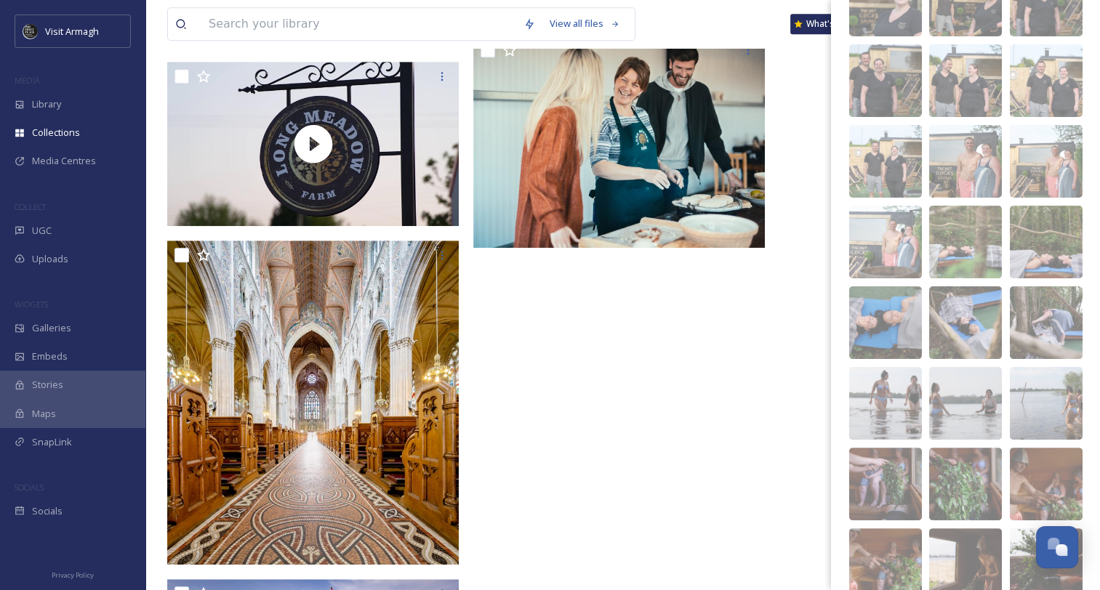
scroll to position [0, 0]
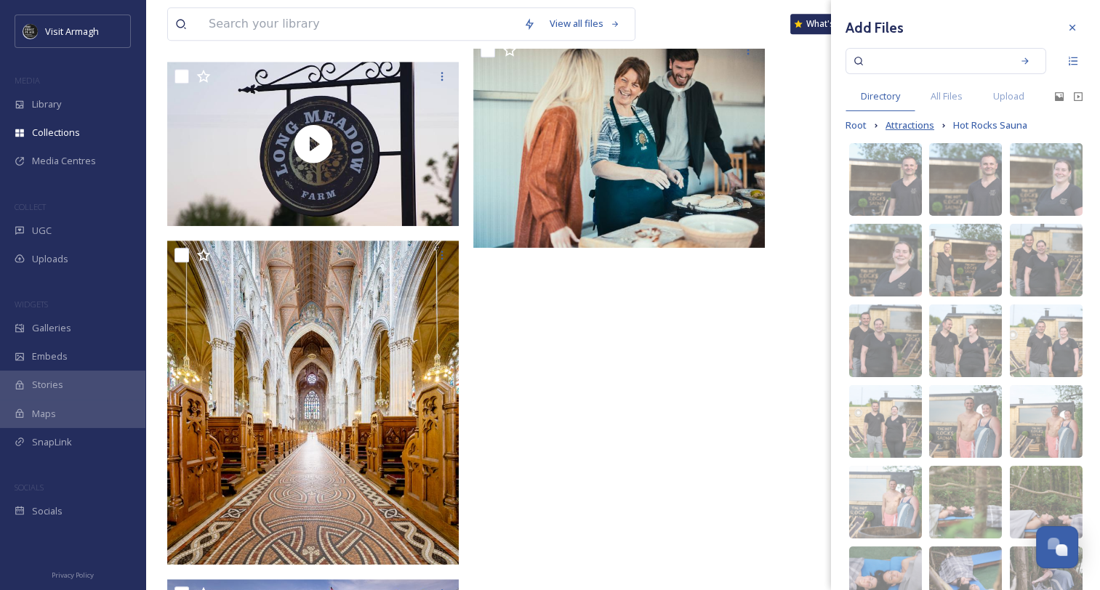
click at [912, 126] on span "Attractions" at bounding box center [910, 126] width 49 height 14
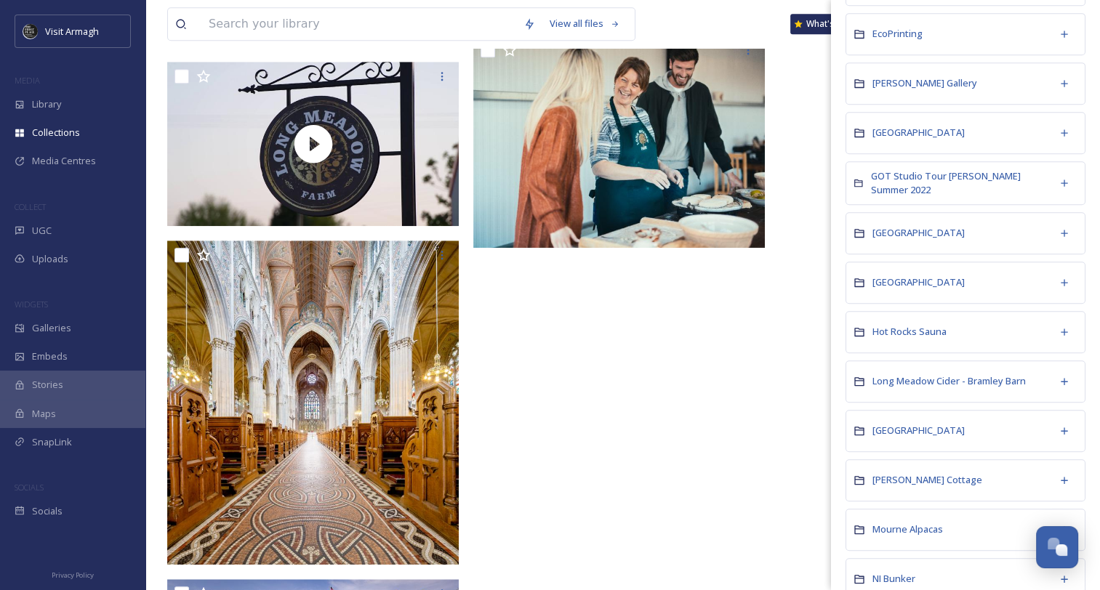
scroll to position [800, 0]
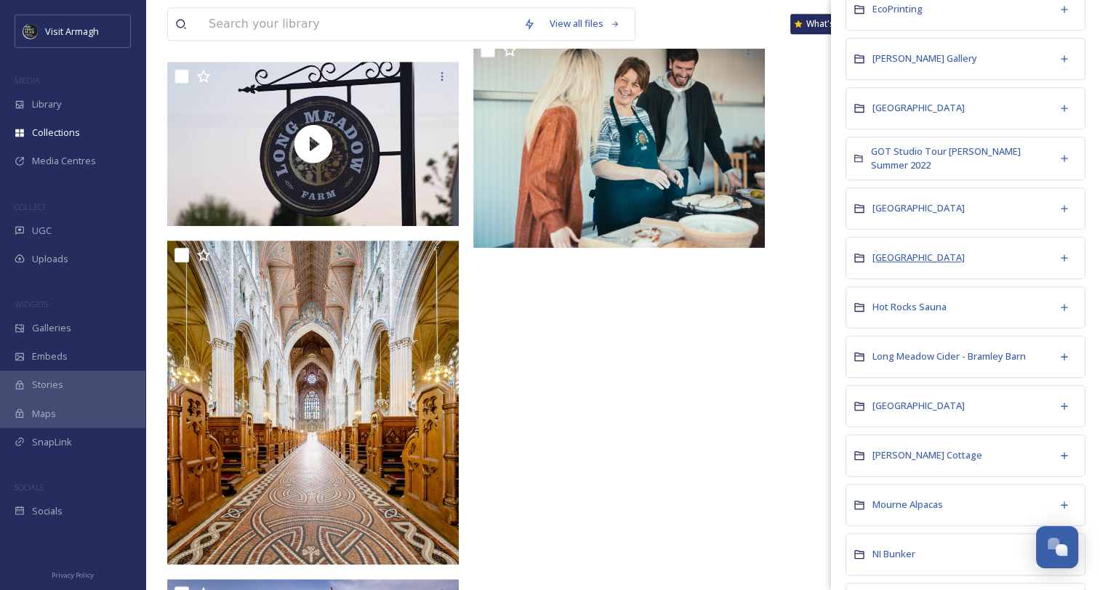
click at [914, 251] on span "Halfway House" at bounding box center [918, 257] width 92 height 13
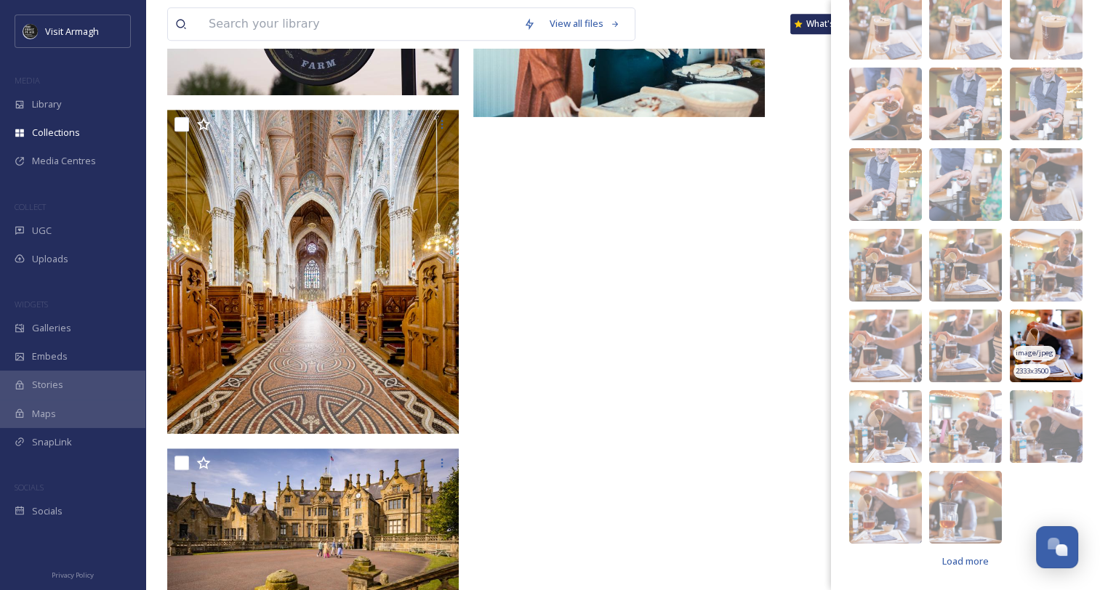
scroll to position [1309, 0]
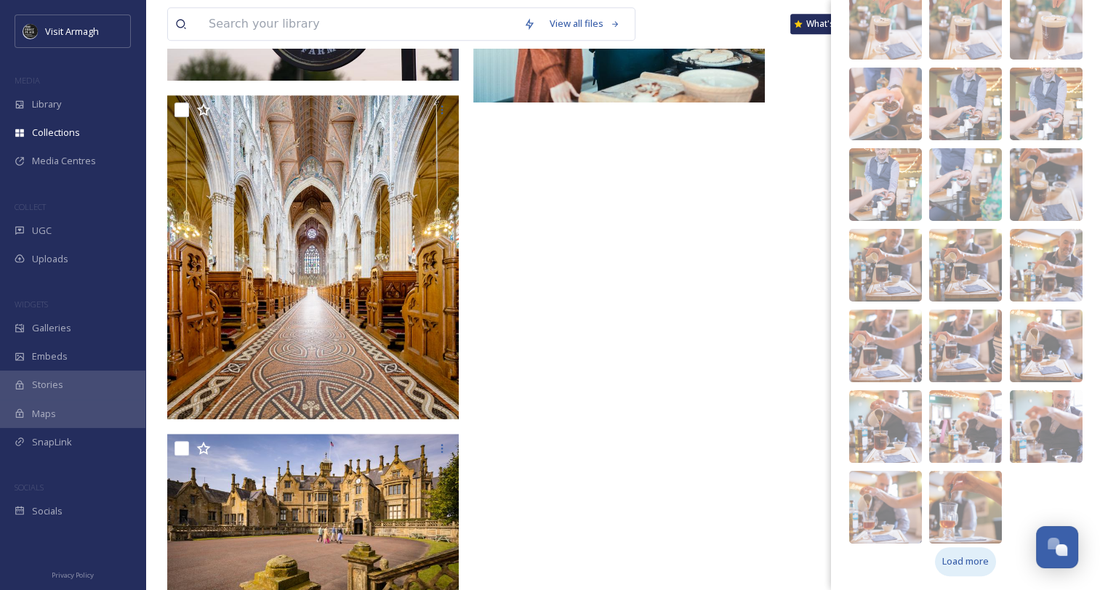
click at [977, 559] on span "Load more" at bounding box center [965, 562] width 47 height 14
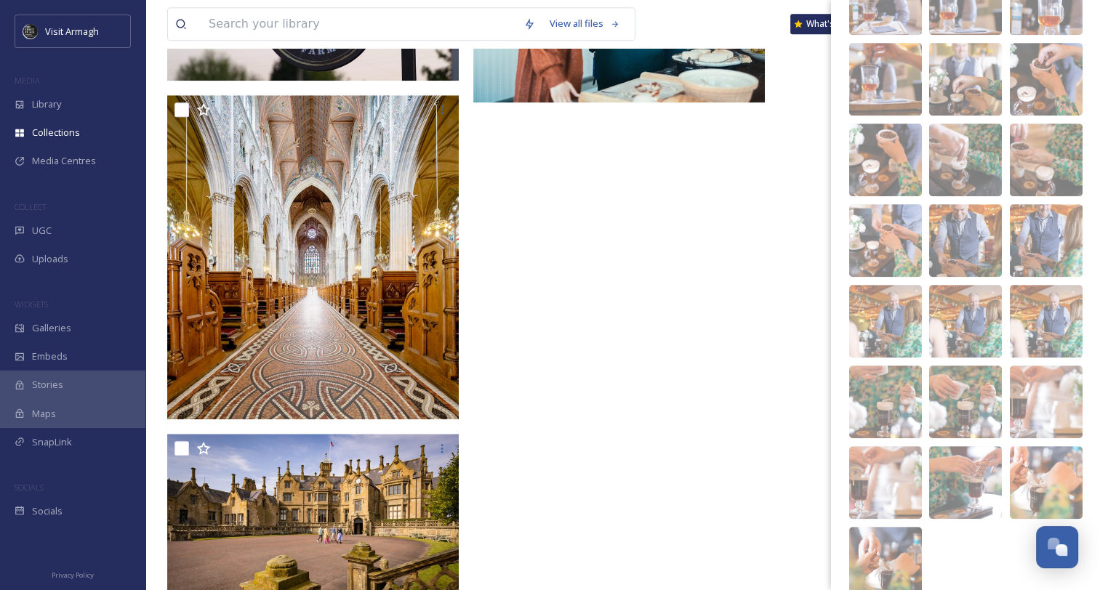
scroll to position [721, 0]
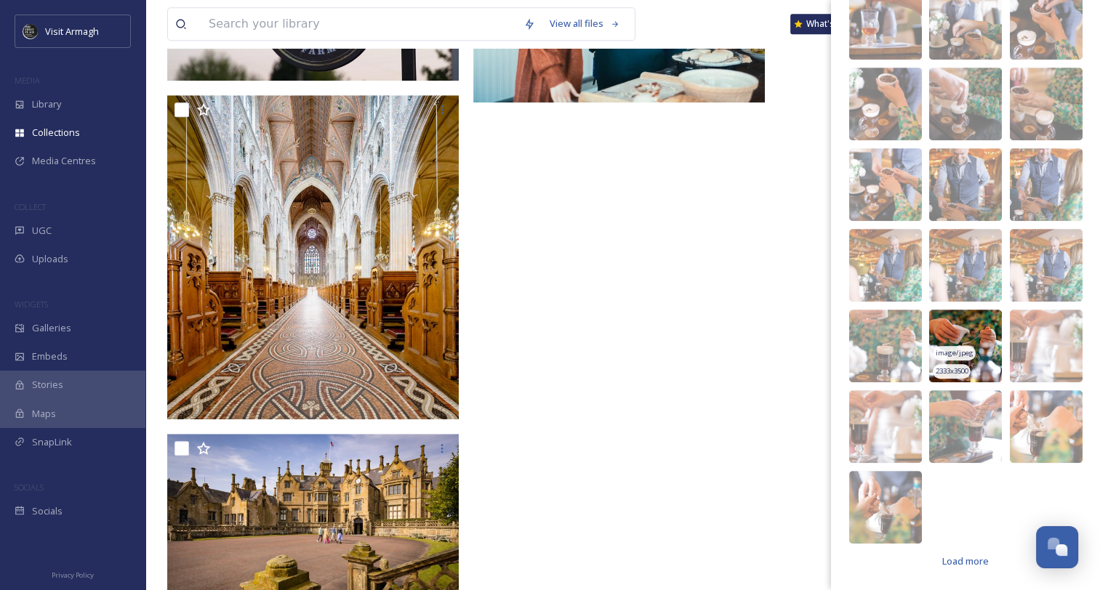
click at [965, 329] on img at bounding box center [965, 346] width 73 height 73
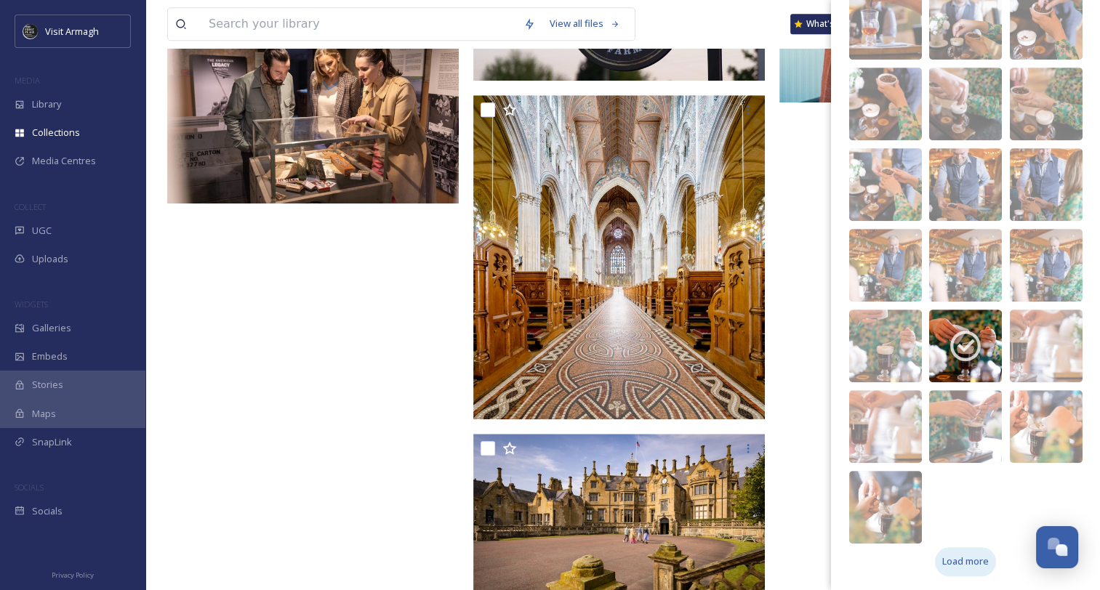
click at [952, 564] on span "Load more" at bounding box center [965, 562] width 47 height 14
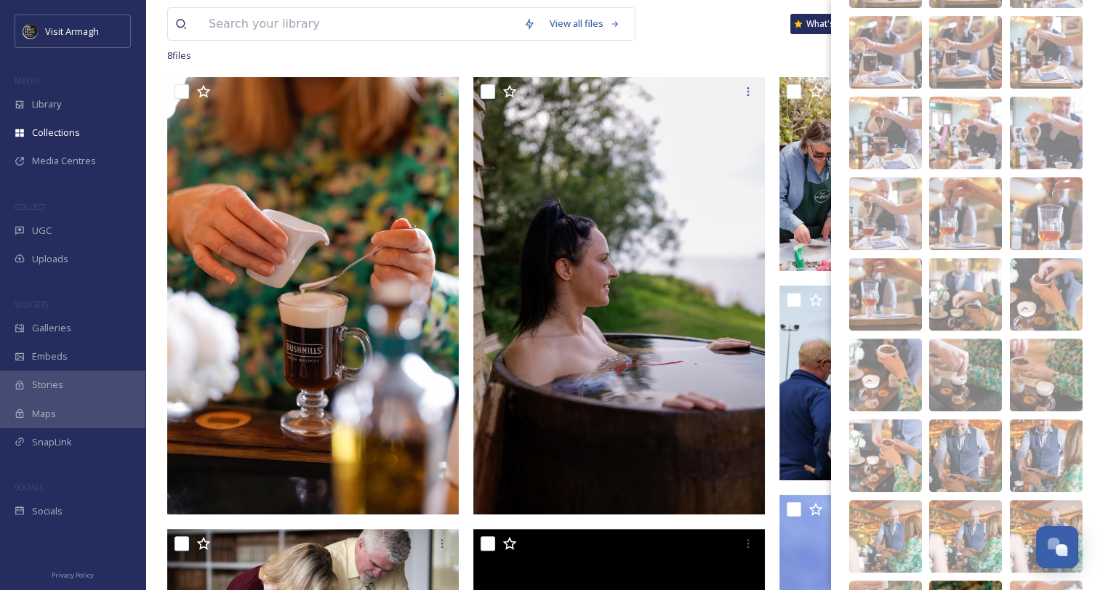
scroll to position [0, 0]
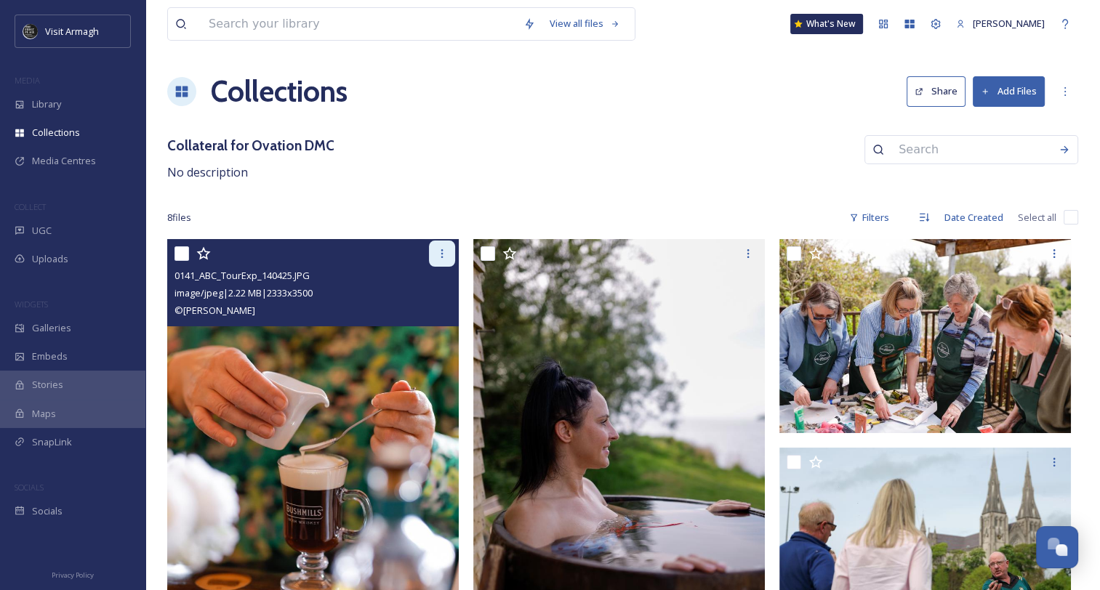
click at [439, 259] on icon at bounding box center [442, 254] width 12 height 12
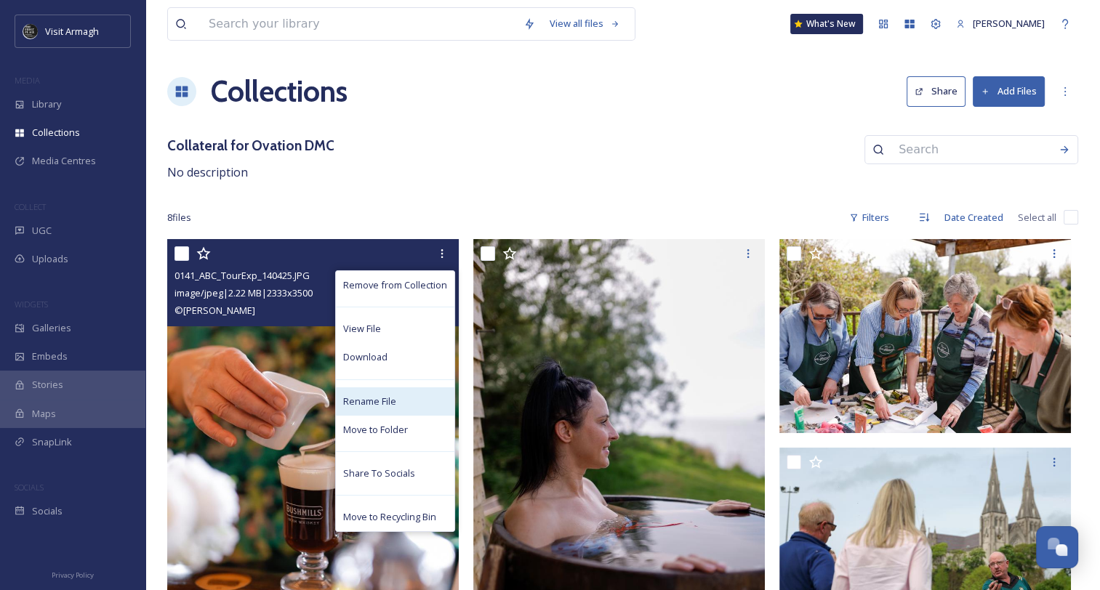
click at [374, 398] on span "Rename File" at bounding box center [369, 402] width 53 height 14
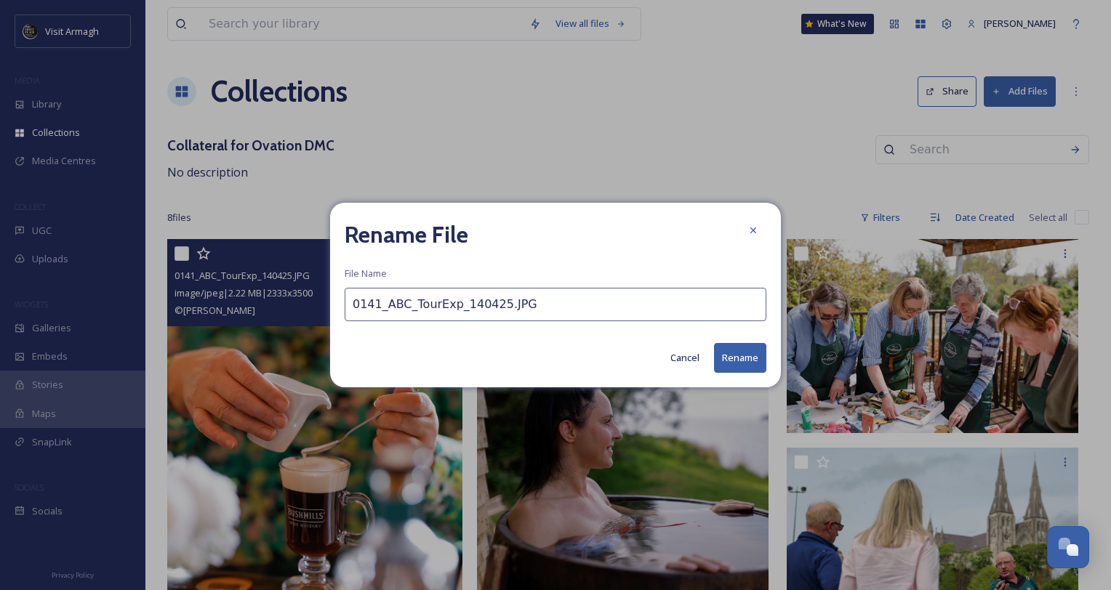
drag, startPoint x: 530, startPoint y: 305, endPoint x: 300, endPoint y: 310, distance: 230.5
click at [300, 310] on div "Rename File File Name 0141_ABC_TourExp_140425.JPG Cancel Rename" at bounding box center [555, 295] width 1111 height 590
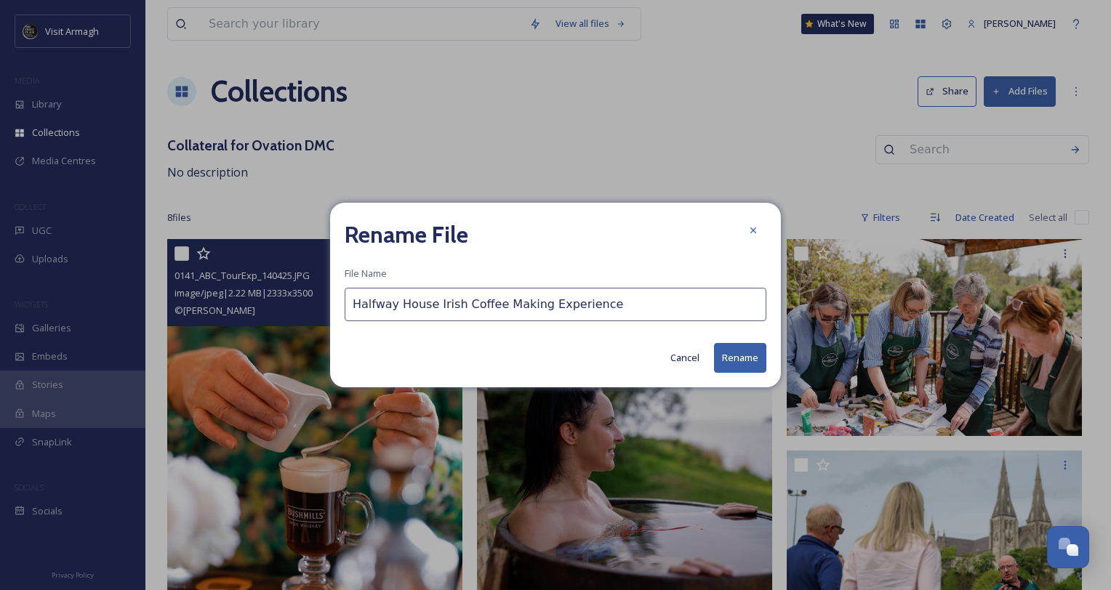
type input "Halfway House Irish Coffee Making Experience"
click at [748, 361] on button "Rename" at bounding box center [740, 358] width 52 height 30
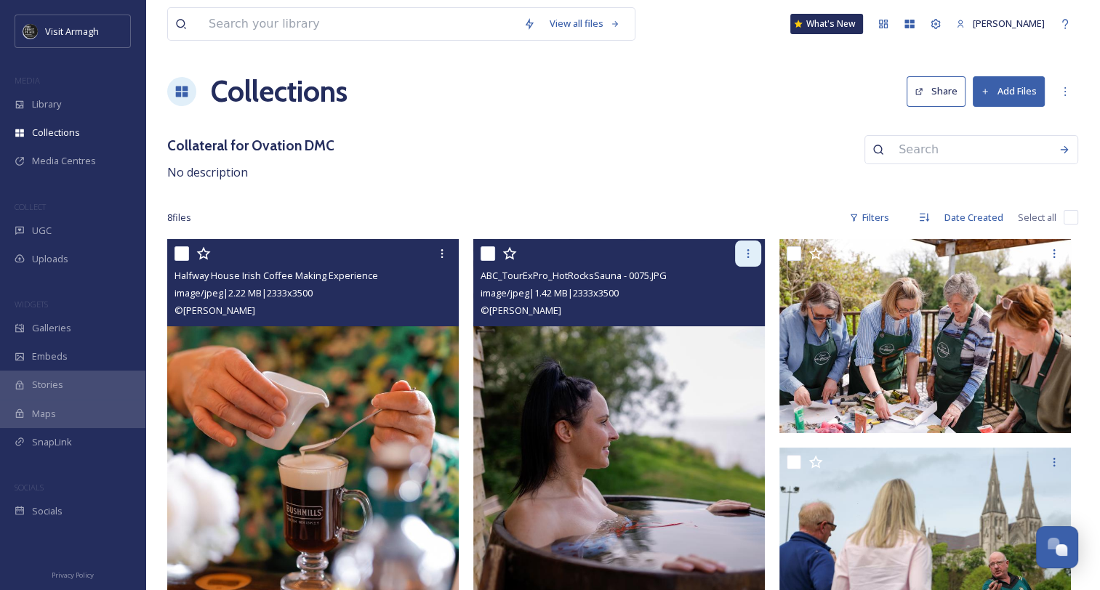
click at [753, 252] on icon at bounding box center [748, 254] width 12 height 12
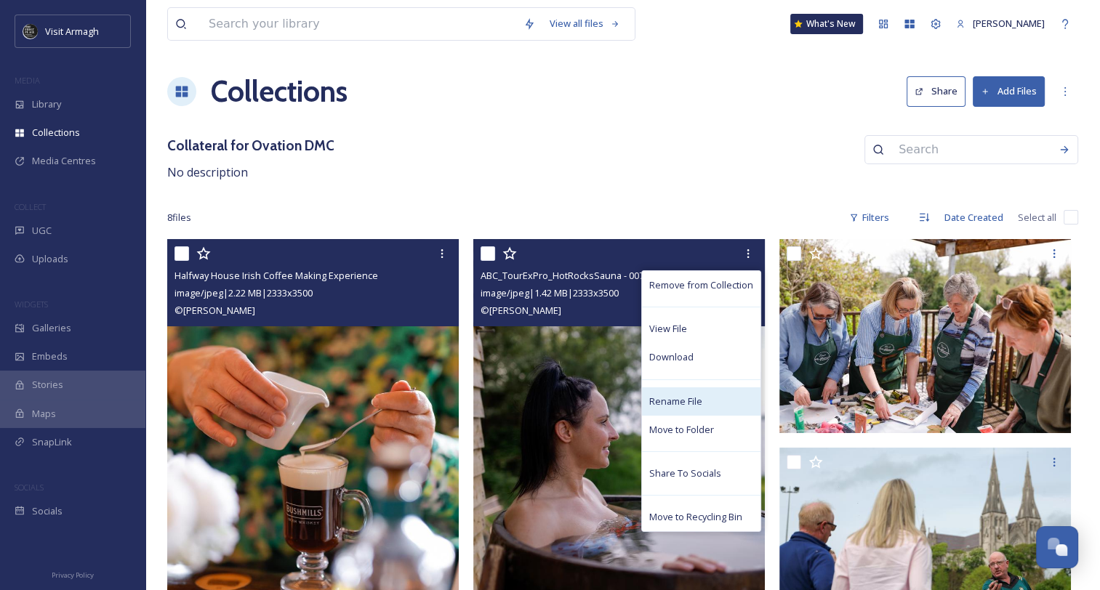
click at [664, 396] on span "Rename File" at bounding box center [675, 402] width 53 height 14
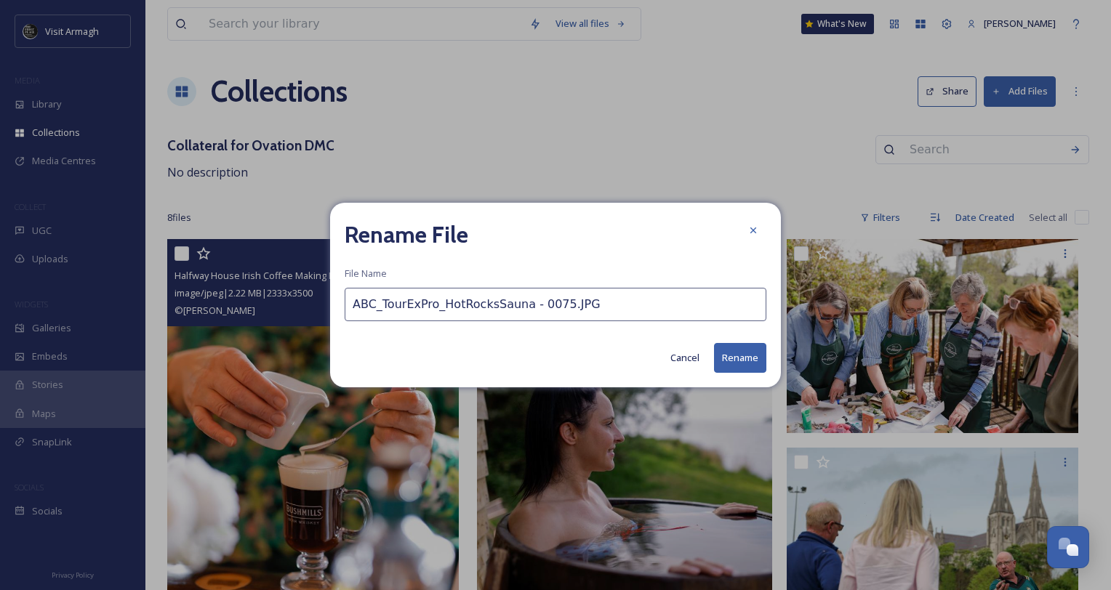
drag, startPoint x: 582, startPoint y: 303, endPoint x: 304, endPoint y: 311, distance: 277.8
click at [304, 311] on div "Rename File File Name ABC_TourExPro_HotRocksSauna - 0075.JPG Cancel Rename" at bounding box center [555, 295] width 1111 height 590
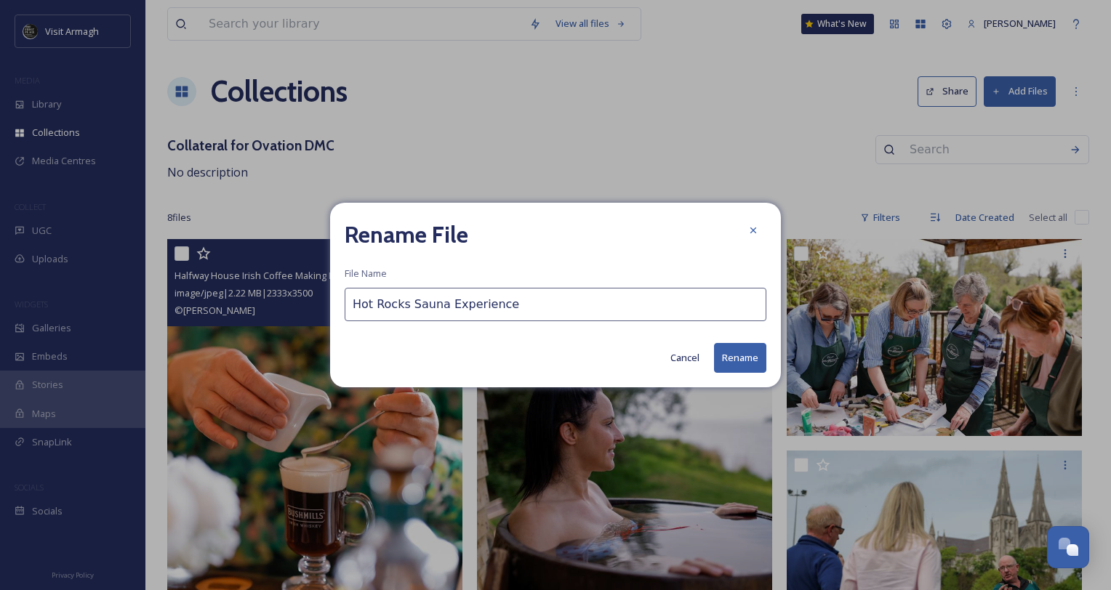
type input "Hot Rocks Sauna Experience"
click at [747, 369] on button "Rename" at bounding box center [740, 358] width 52 height 30
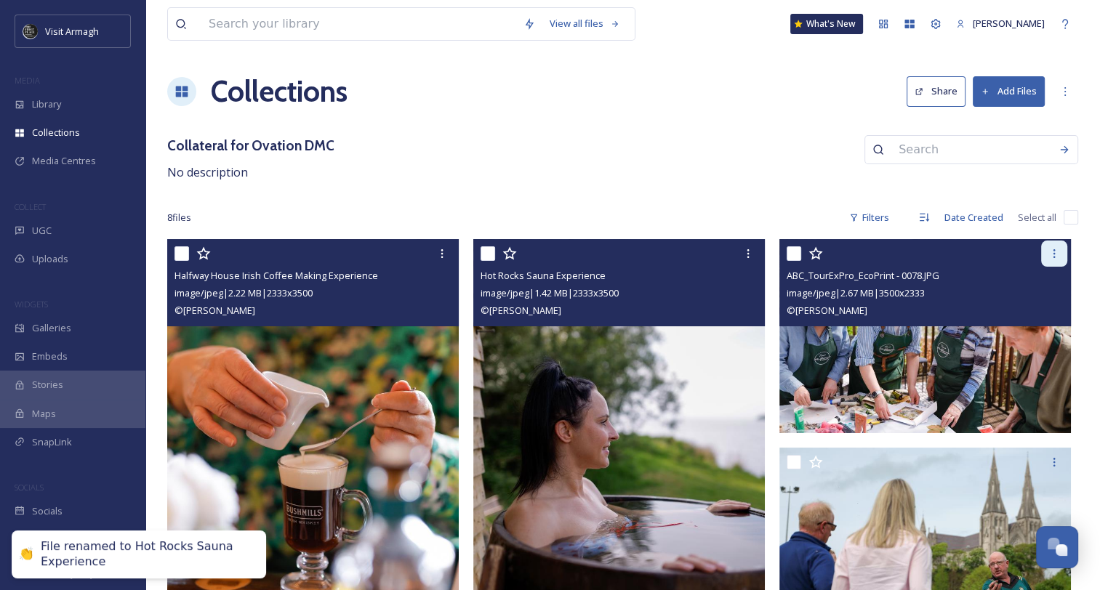
click at [1056, 250] on icon at bounding box center [1054, 254] width 12 height 12
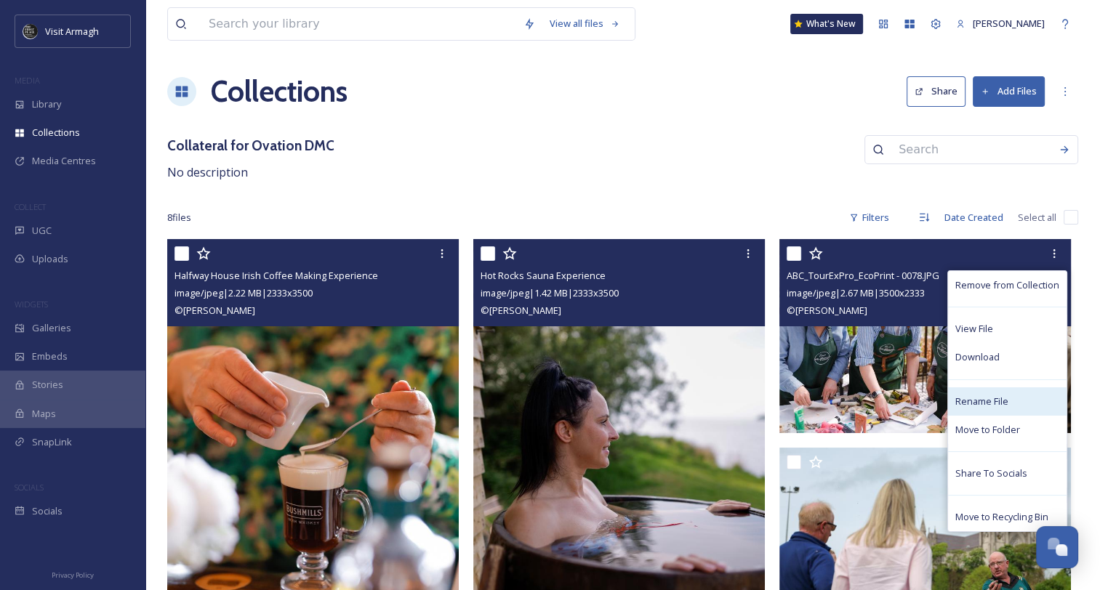
click at [978, 401] on span "Rename File" at bounding box center [981, 402] width 53 height 14
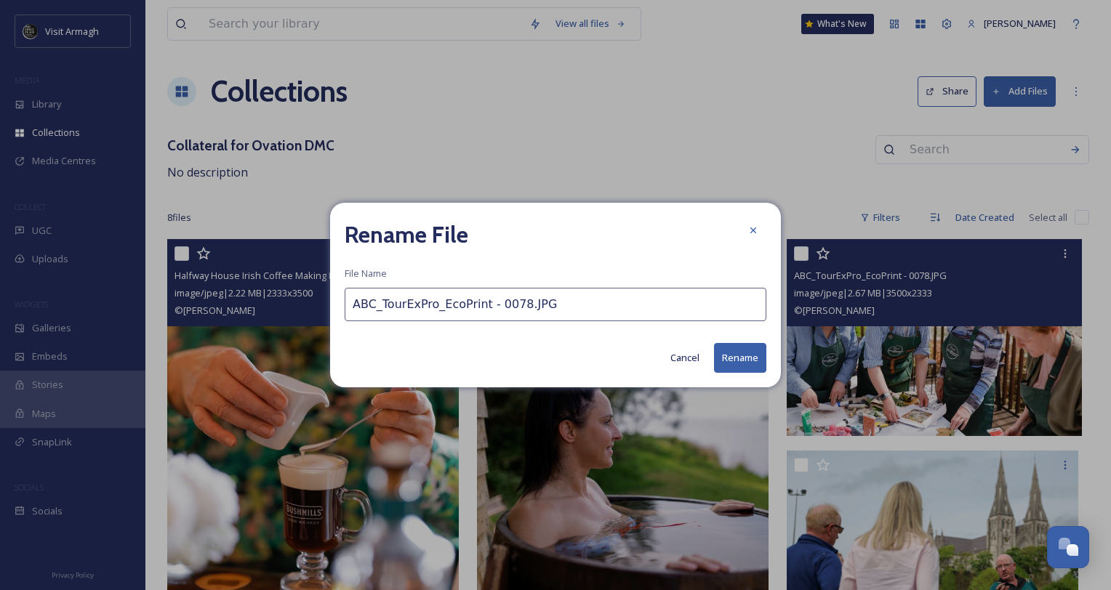
drag, startPoint x: 545, startPoint y: 297, endPoint x: 305, endPoint y: 297, distance: 239.9
click at [305, 297] on div "Rename File File Name ABC_TourExPro_EcoPrint - 0078.JPG Cancel Rename" at bounding box center [555, 295] width 1111 height 590
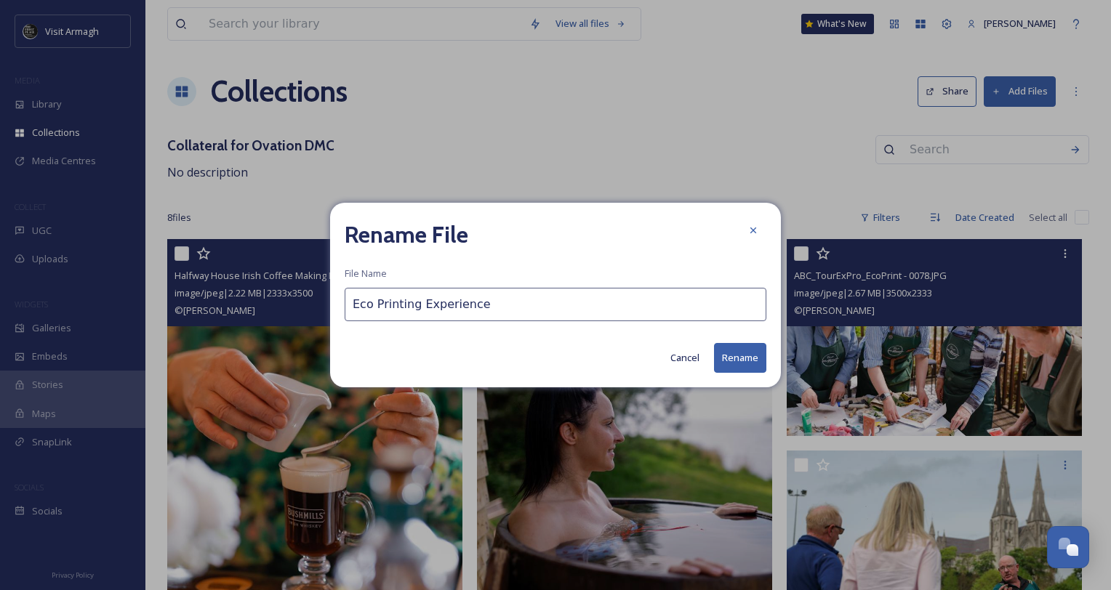
type input "Eco Printing Experience"
click at [750, 362] on button "Rename" at bounding box center [740, 358] width 52 height 30
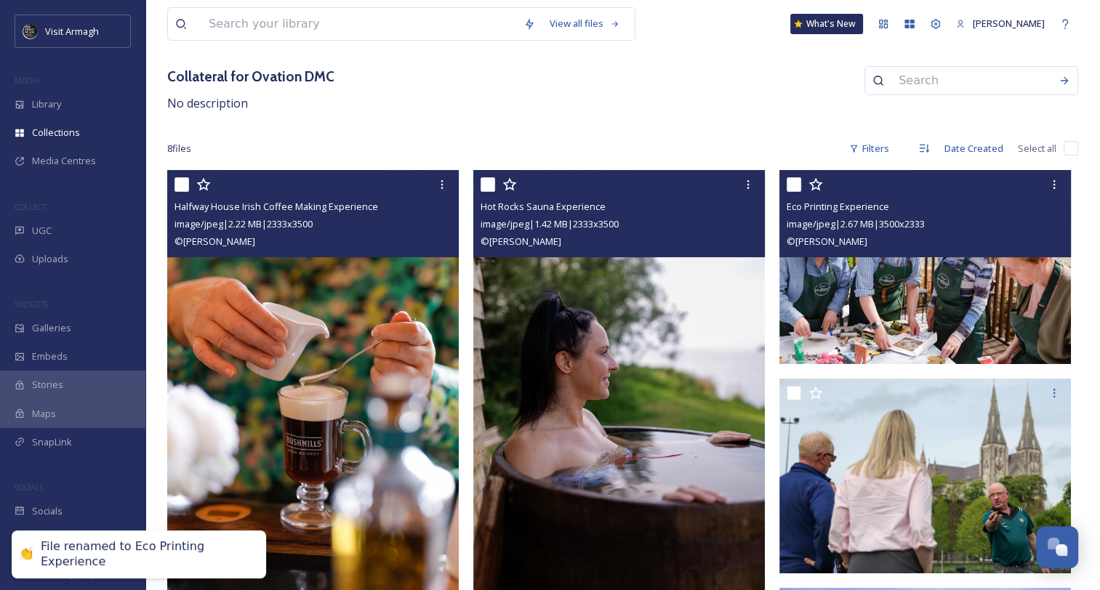
scroll to position [218, 0]
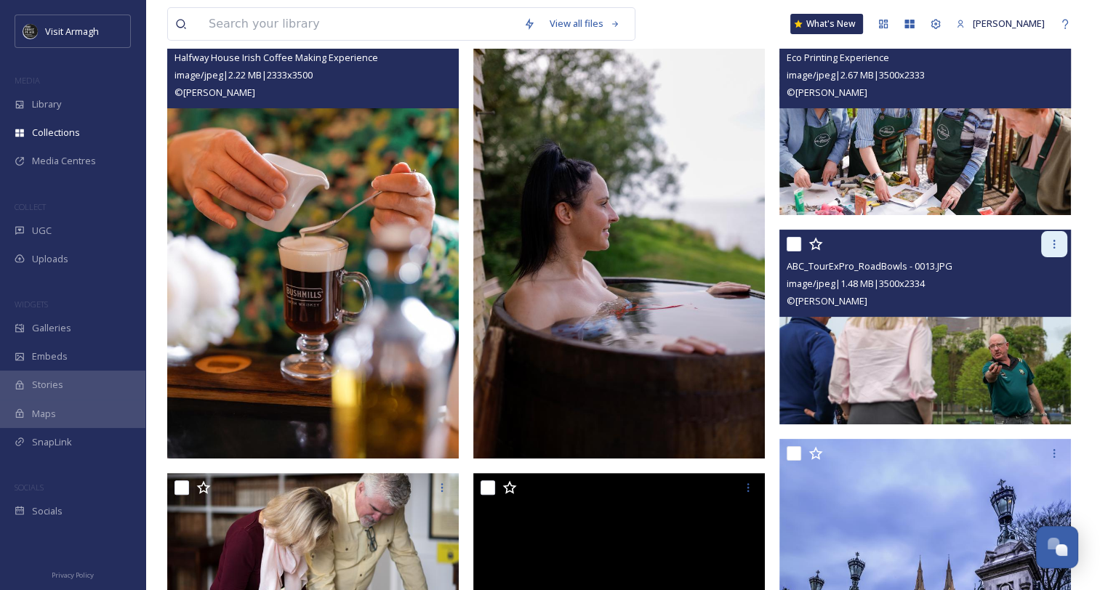
click at [1051, 245] on icon at bounding box center [1054, 244] width 12 height 12
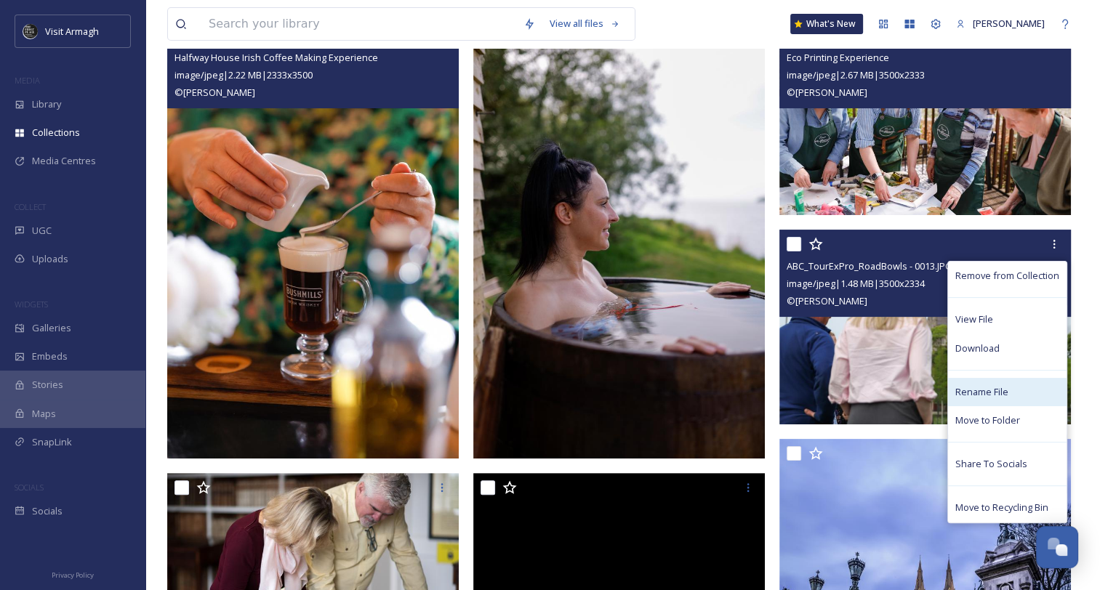
click at [969, 394] on span "Rename File" at bounding box center [981, 392] width 53 height 14
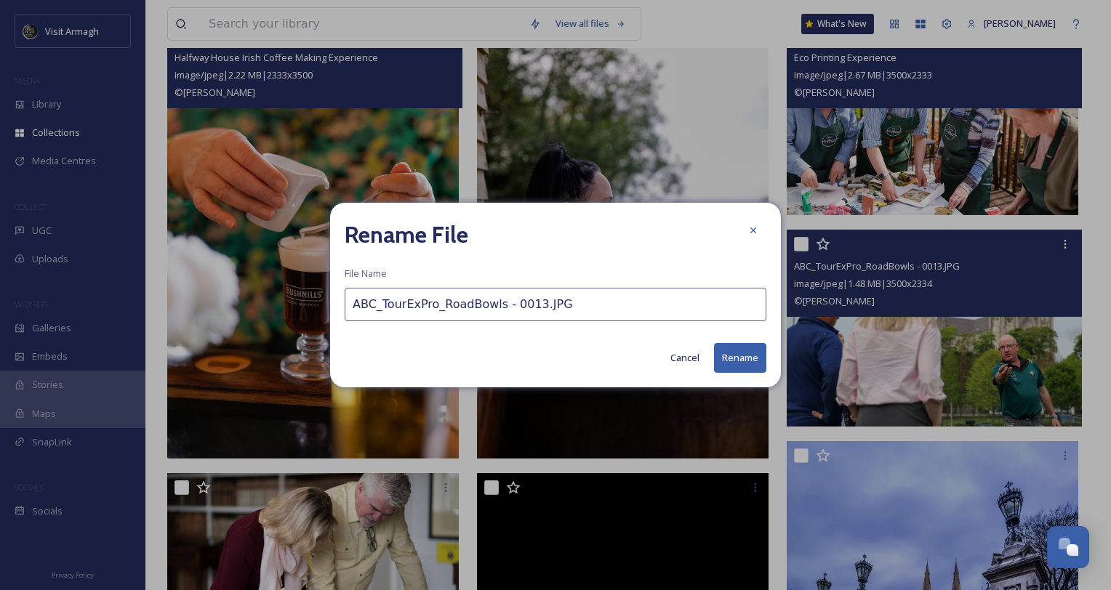
drag, startPoint x: 576, startPoint y: 307, endPoint x: 278, endPoint y: 303, distance: 298.1
click at [278, 303] on div "Rename File File Name ABC_TourExPro_RoadBowls - 0013.JPG Cancel Rename" at bounding box center [555, 295] width 1111 height 590
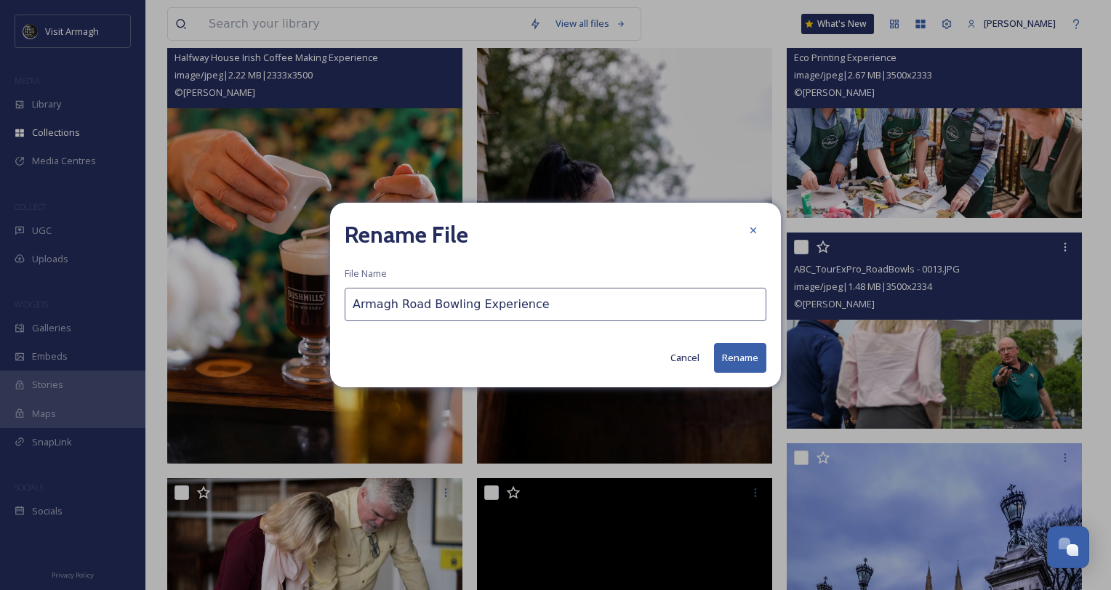
type input "Armagh Road Bowling Experience"
click at [746, 358] on button "Rename" at bounding box center [740, 358] width 52 height 30
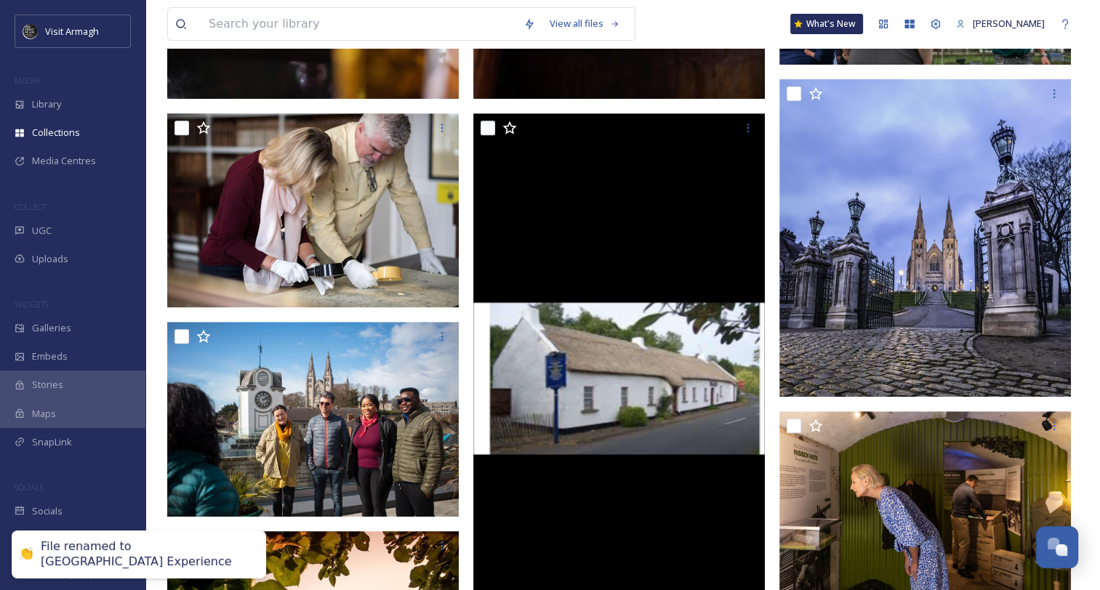
scroll to position [582, 0]
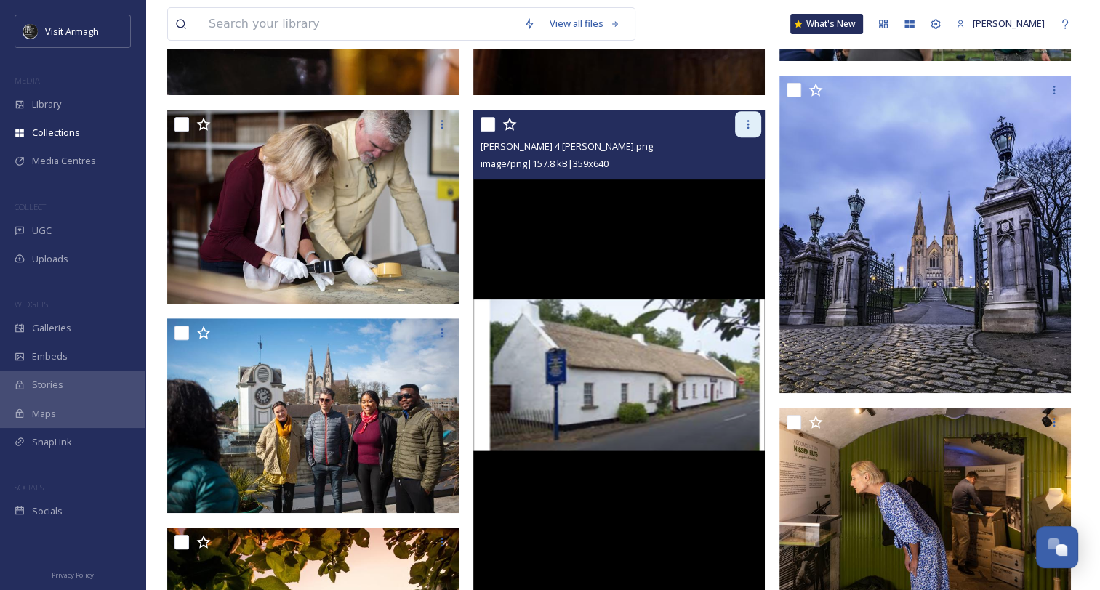
click at [752, 121] on icon at bounding box center [748, 125] width 12 height 12
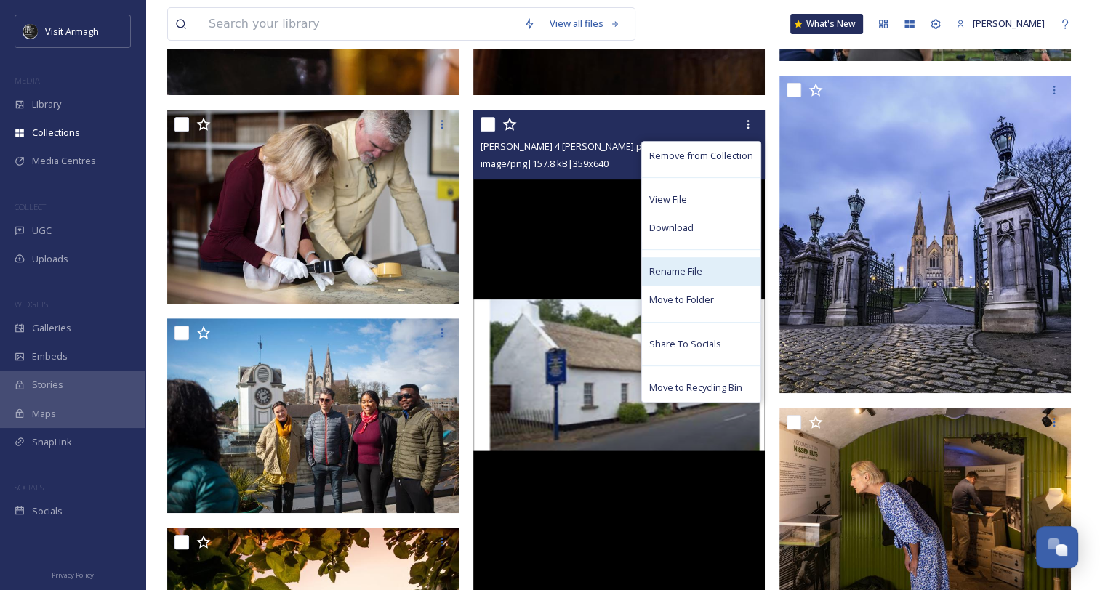
click at [675, 267] on span "Rename File" at bounding box center [675, 272] width 53 height 14
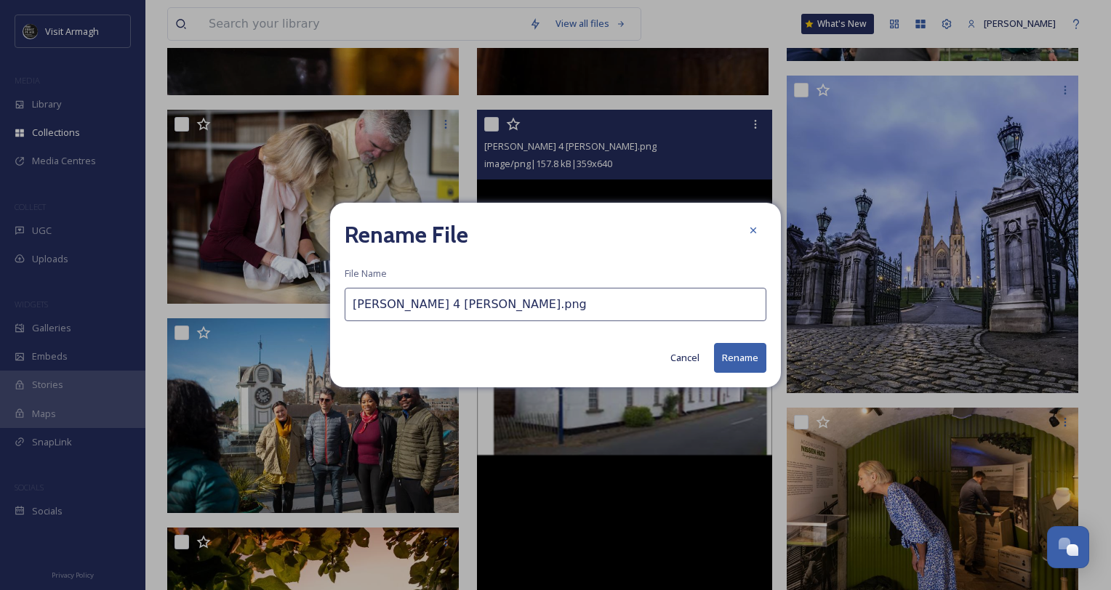
drag, startPoint x: 538, startPoint y: 300, endPoint x: 252, endPoint y: 308, distance: 286.6
click at [252, 308] on div "Rename File File Name Dan Winter 4 Christine Winter.png Cancel Rename" at bounding box center [555, 295] width 1111 height 590
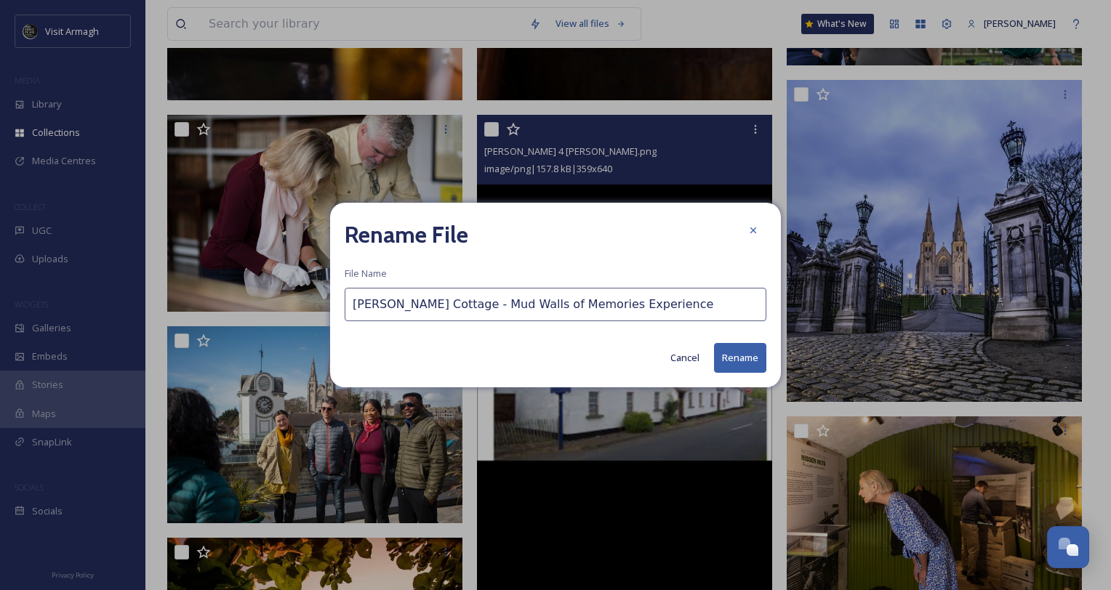
type input "Dan Winter's Cottage - Mud Walls of Memories Experience"
click at [720, 358] on button "Rename" at bounding box center [740, 358] width 52 height 30
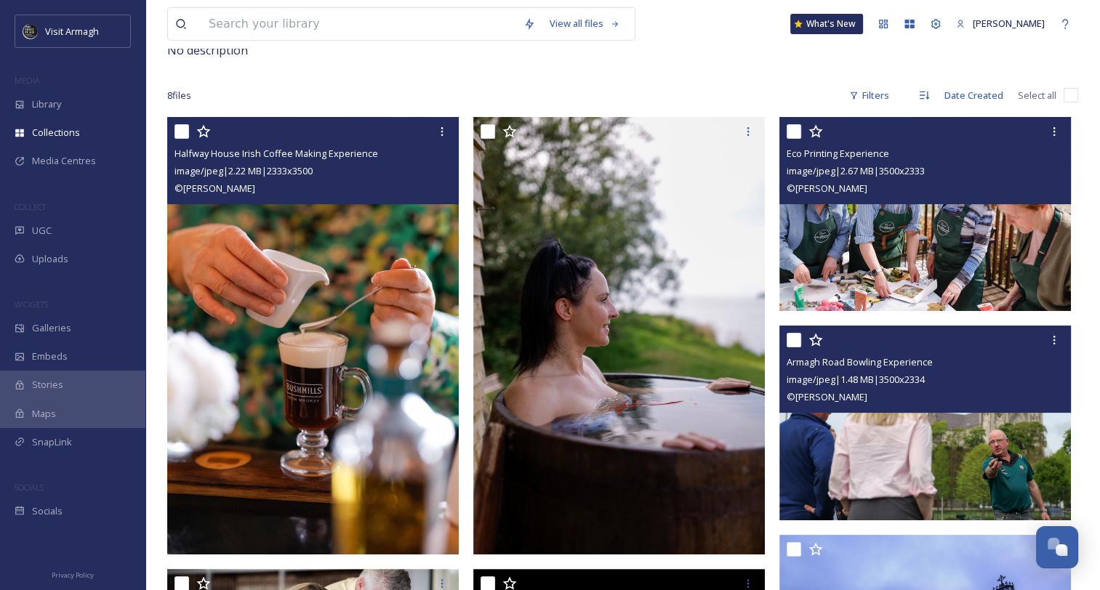
scroll to position [0, 0]
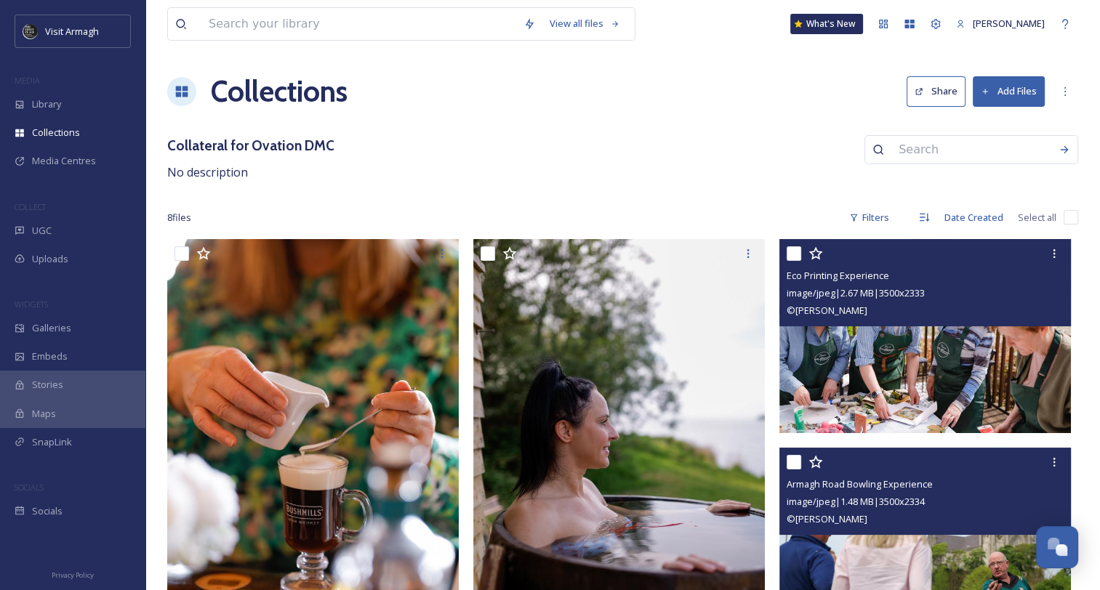
click at [932, 90] on button "Share" at bounding box center [936, 91] width 59 height 30
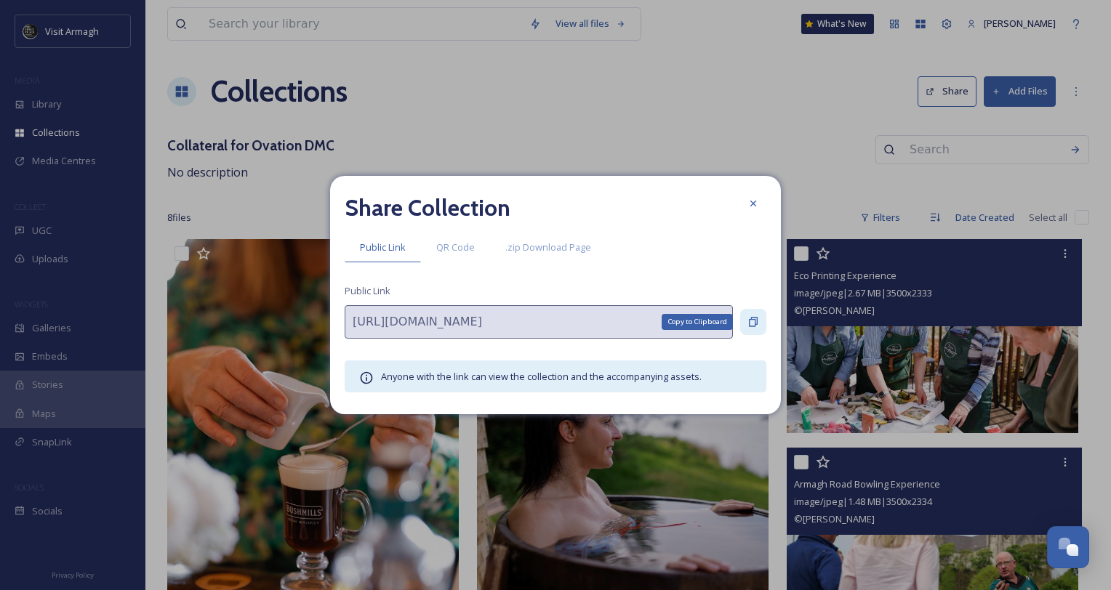
click at [752, 318] on icon at bounding box center [753, 322] width 12 height 12
click at [753, 198] on icon at bounding box center [753, 204] width 12 height 12
